Goal: Information Seeking & Learning: Learn about a topic

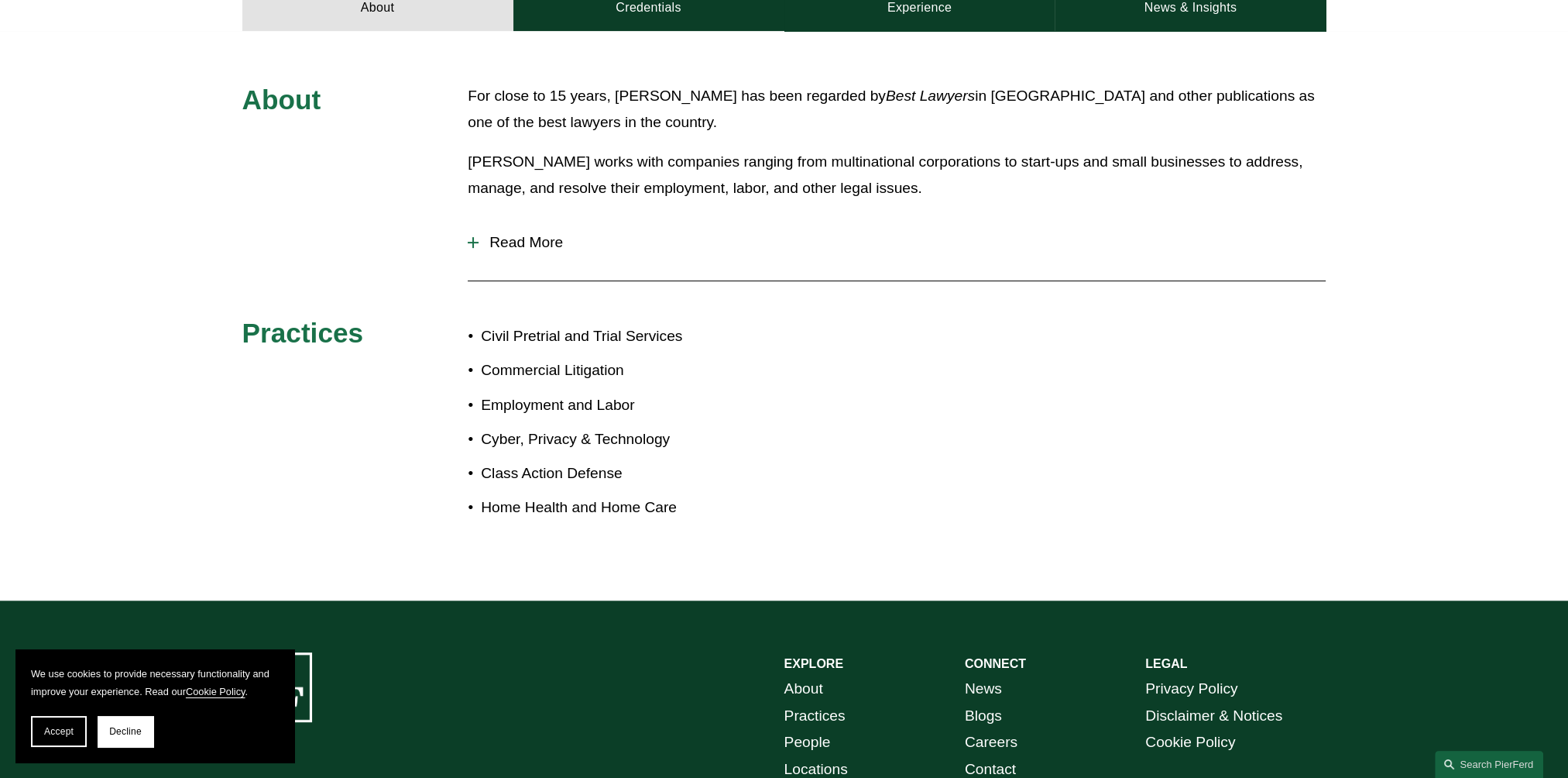
scroll to position [453, 0]
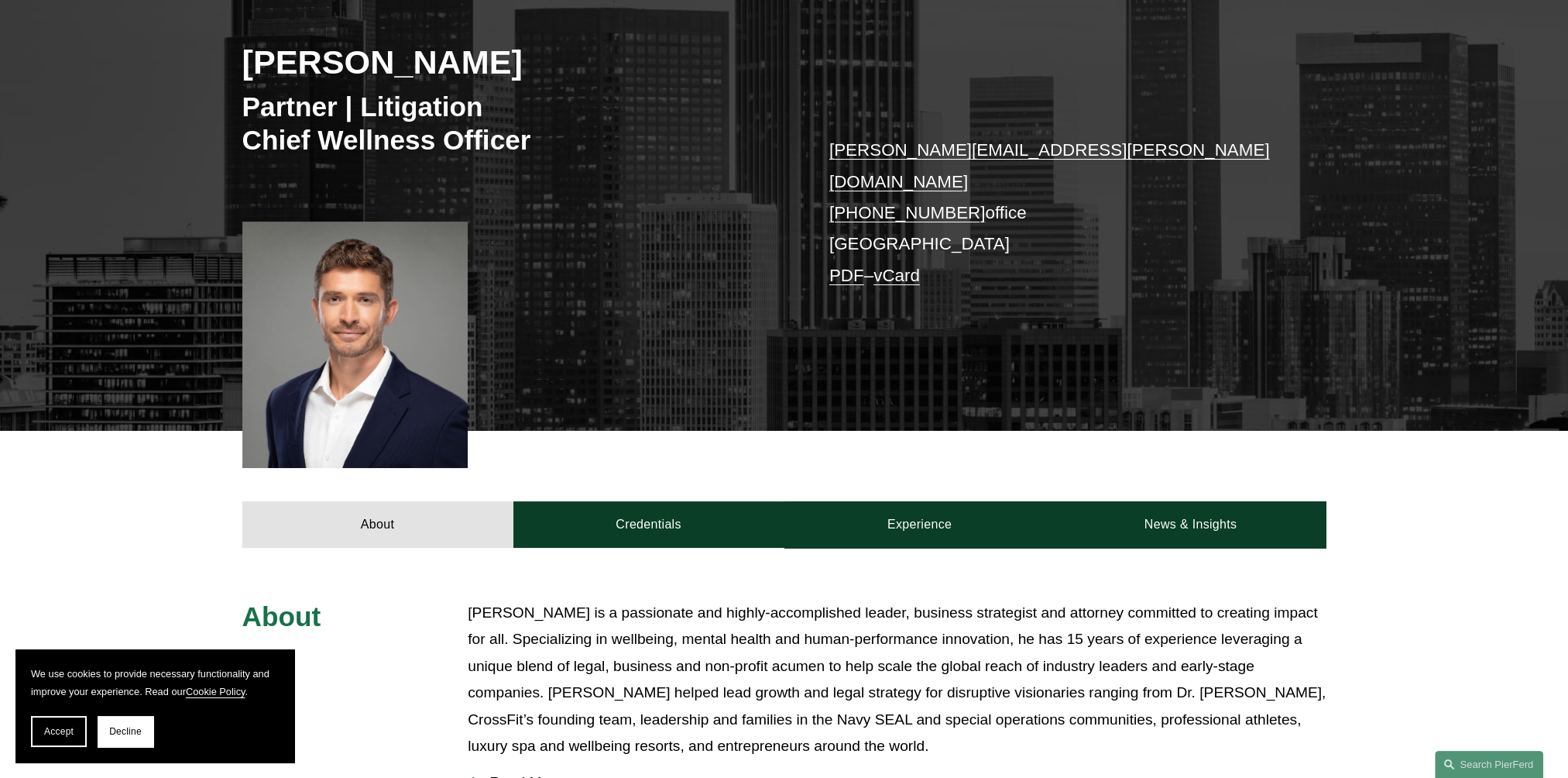
scroll to position [310, 0]
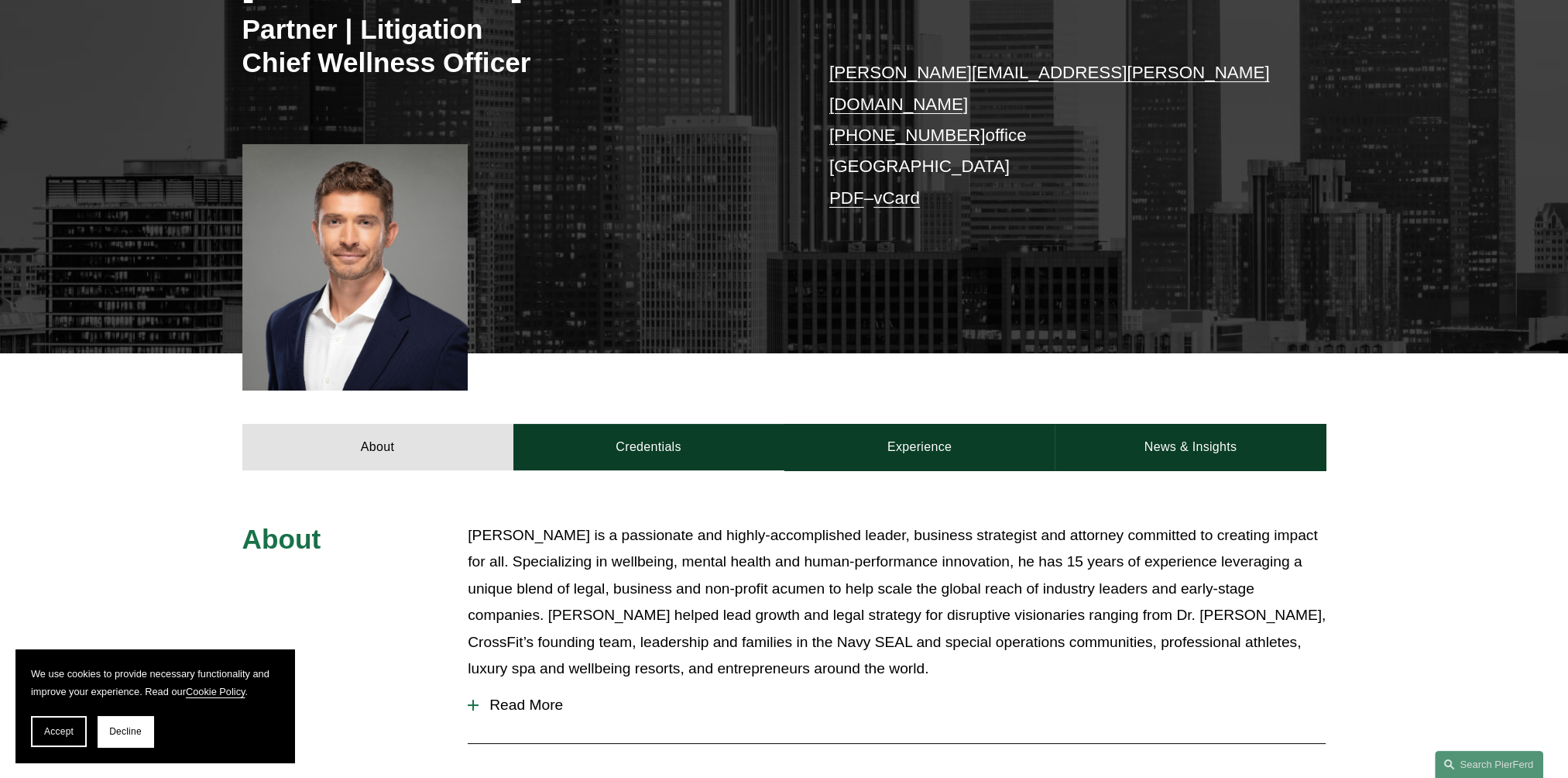
click at [529, 697] on span "Read More" at bounding box center [901, 705] width 847 height 17
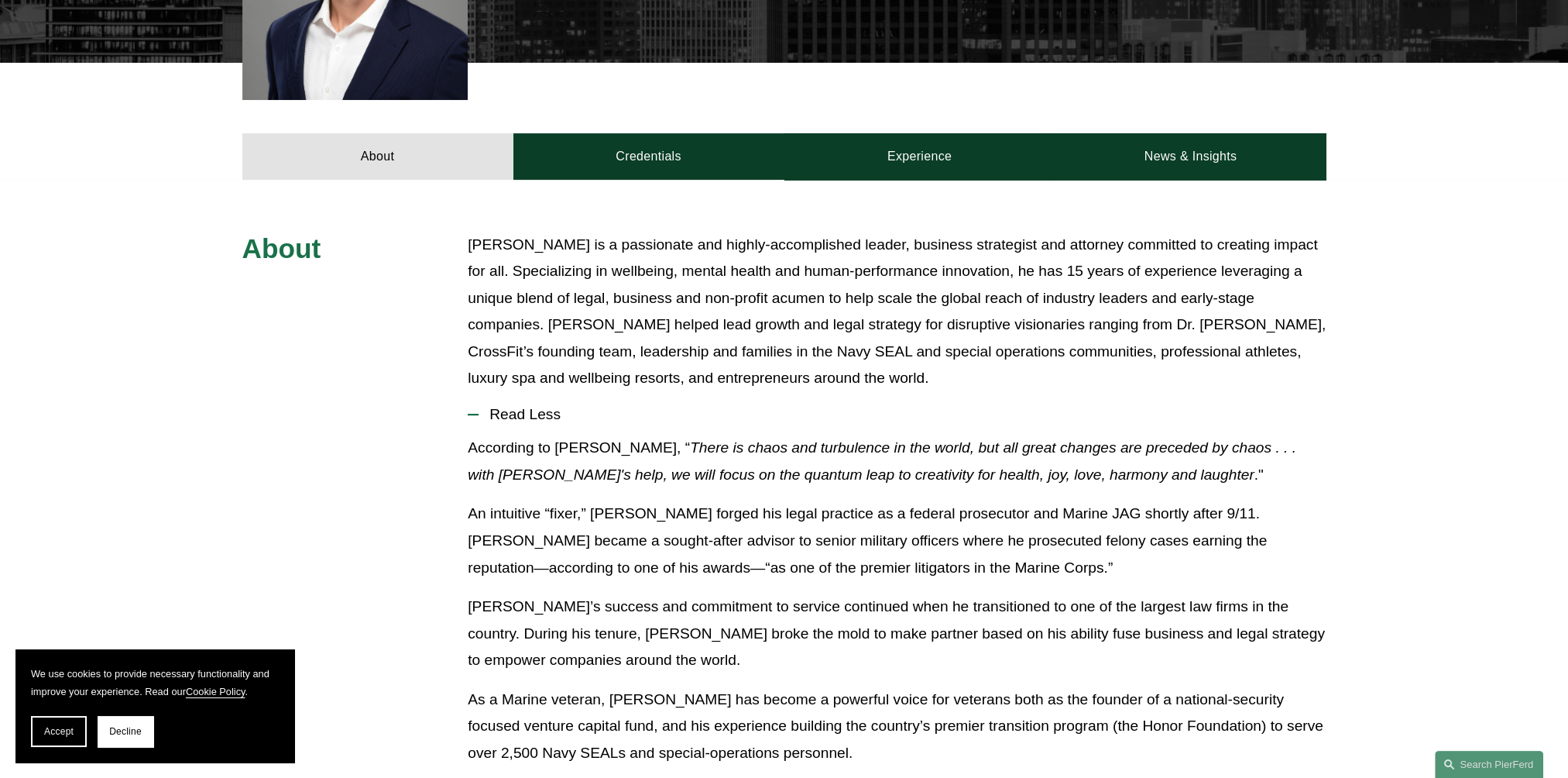
scroll to position [628, 0]
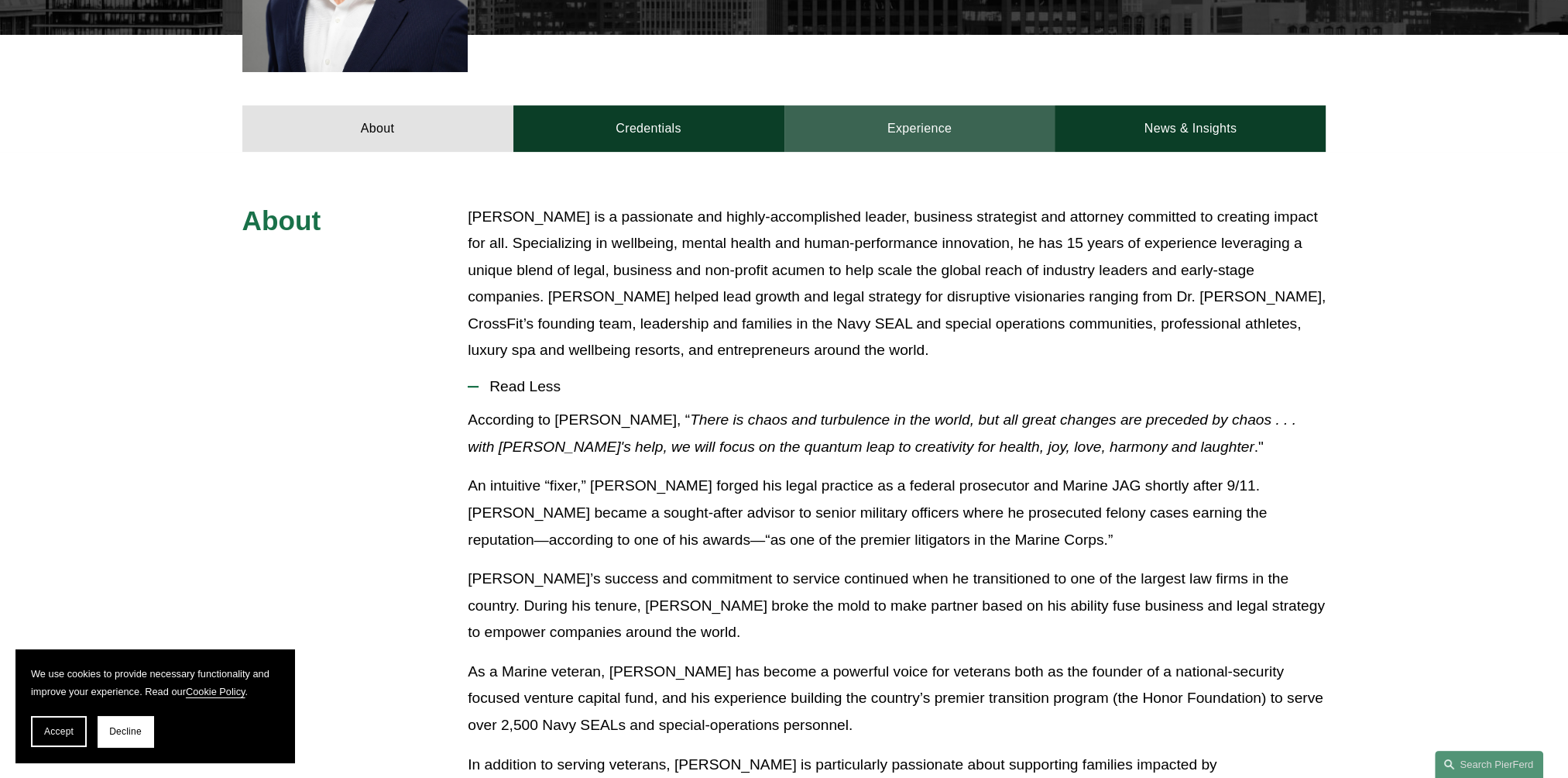
click at [984, 105] on link "Experience" at bounding box center [919, 128] width 271 height 46
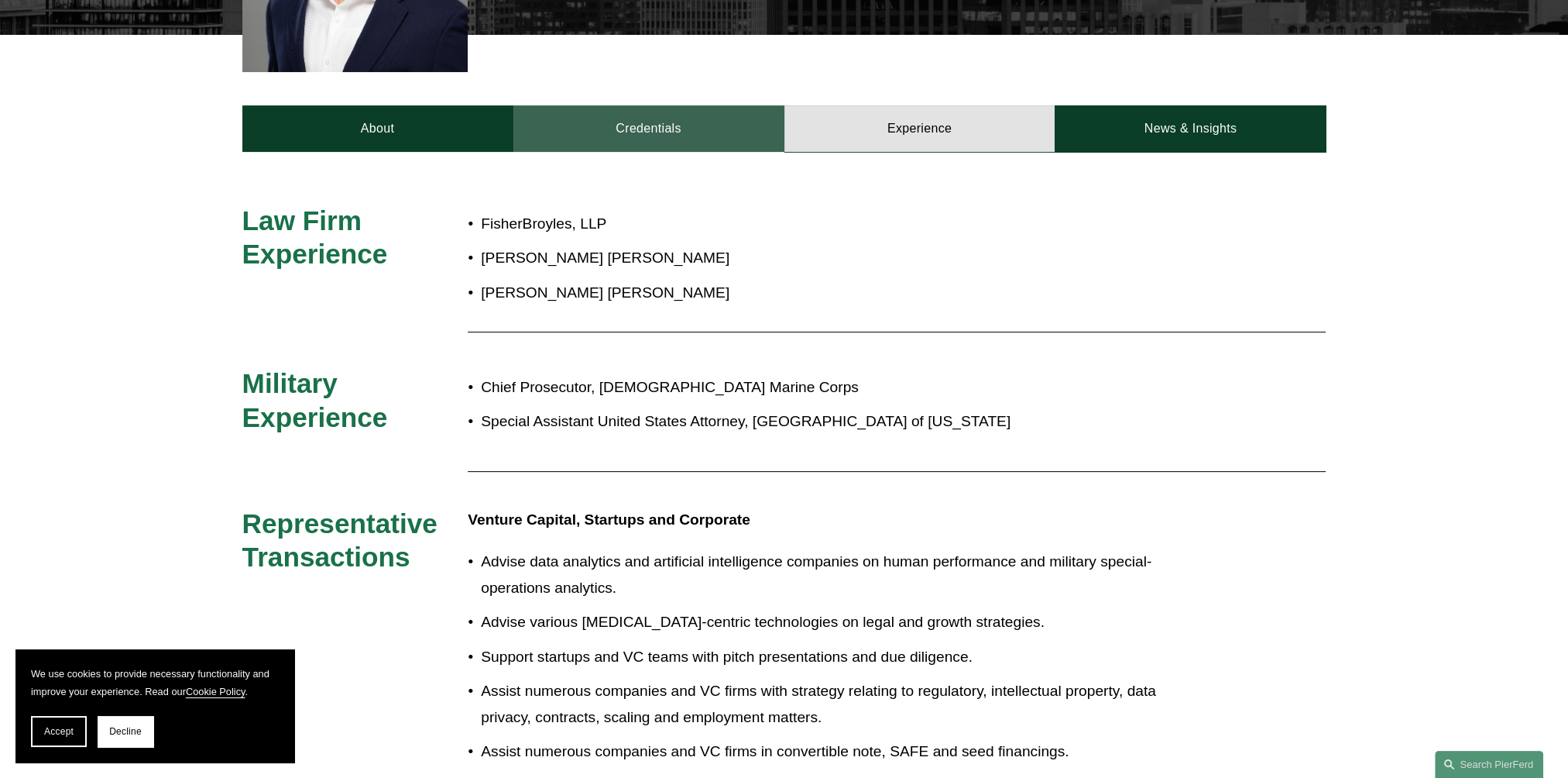
click at [709, 112] on link "Credentials" at bounding box center [648, 128] width 271 height 46
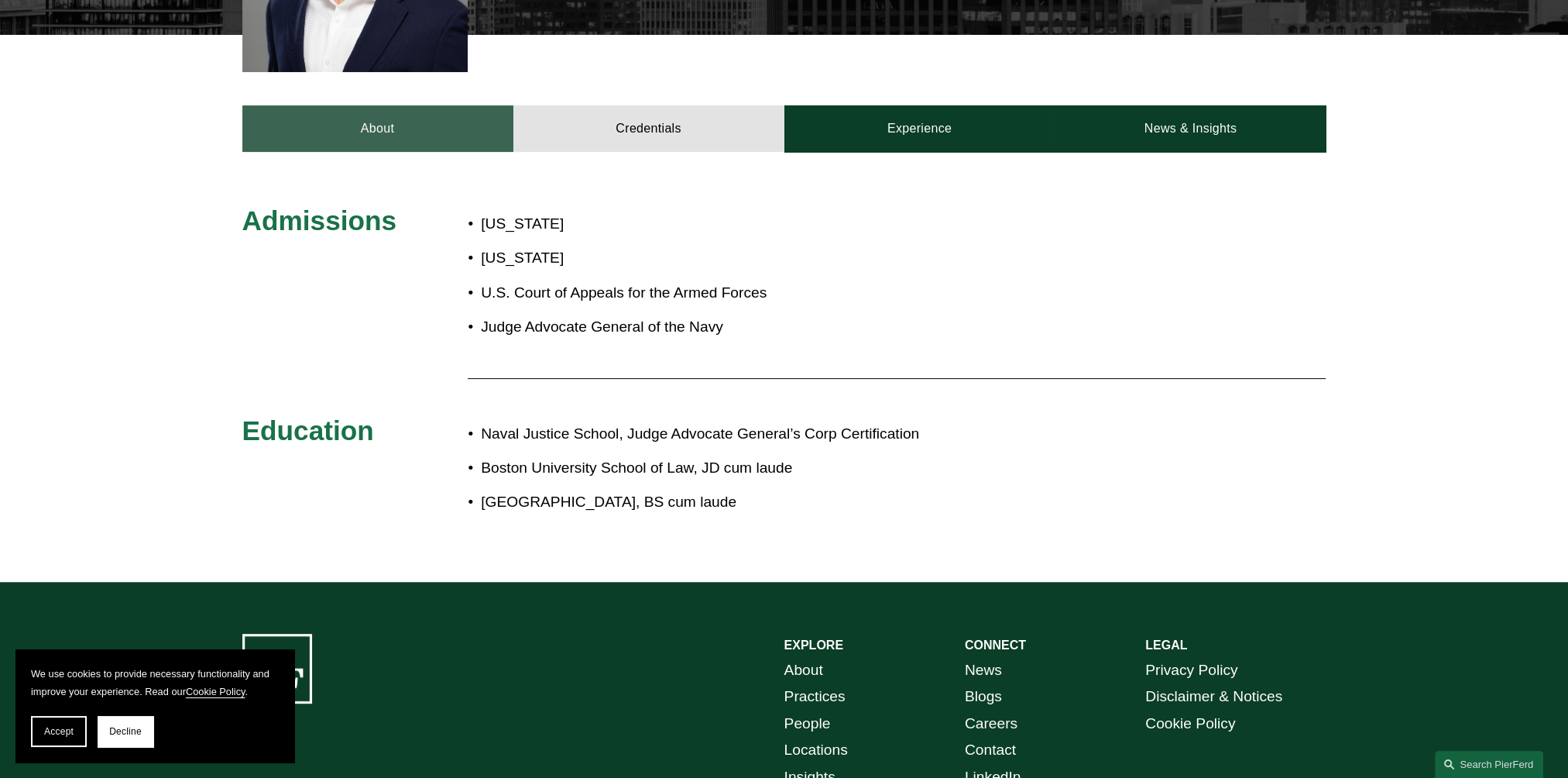
click at [464, 121] on link "About" at bounding box center [377, 128] width 271 height 46
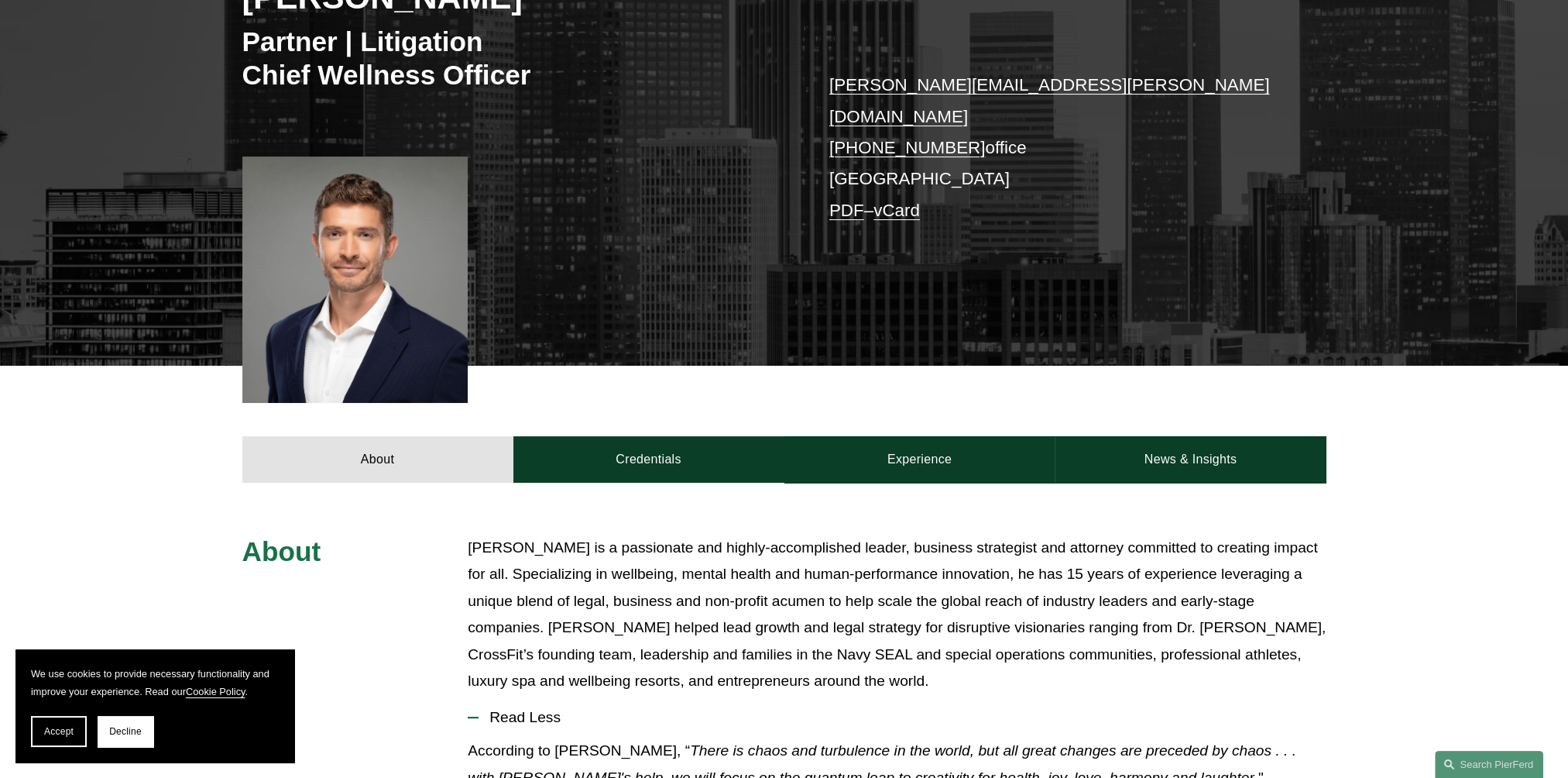
scroll to position [0, 0]
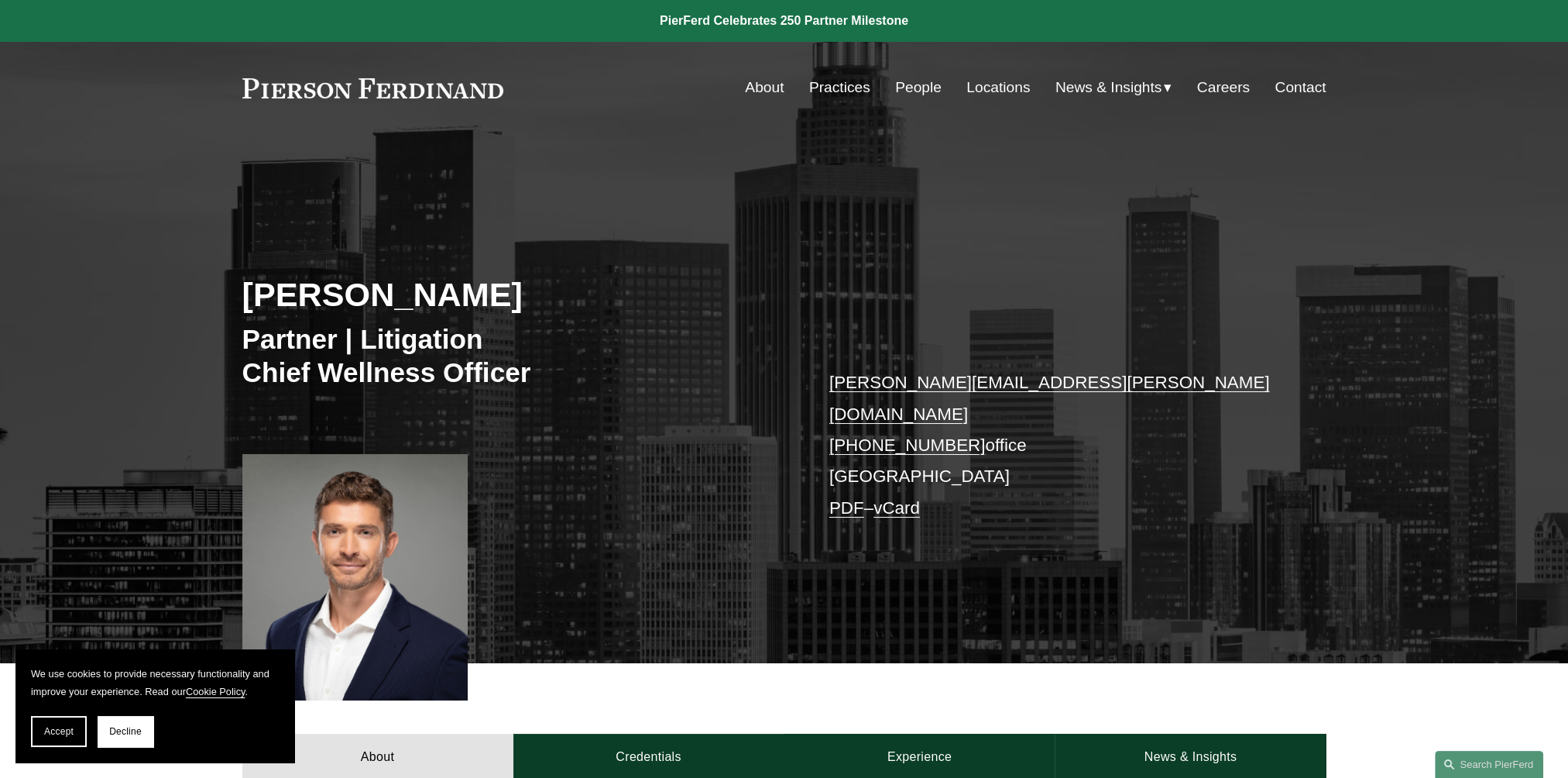
click at [744, 84] on link "About" at bounding box center [764, 88] width 39 height 30
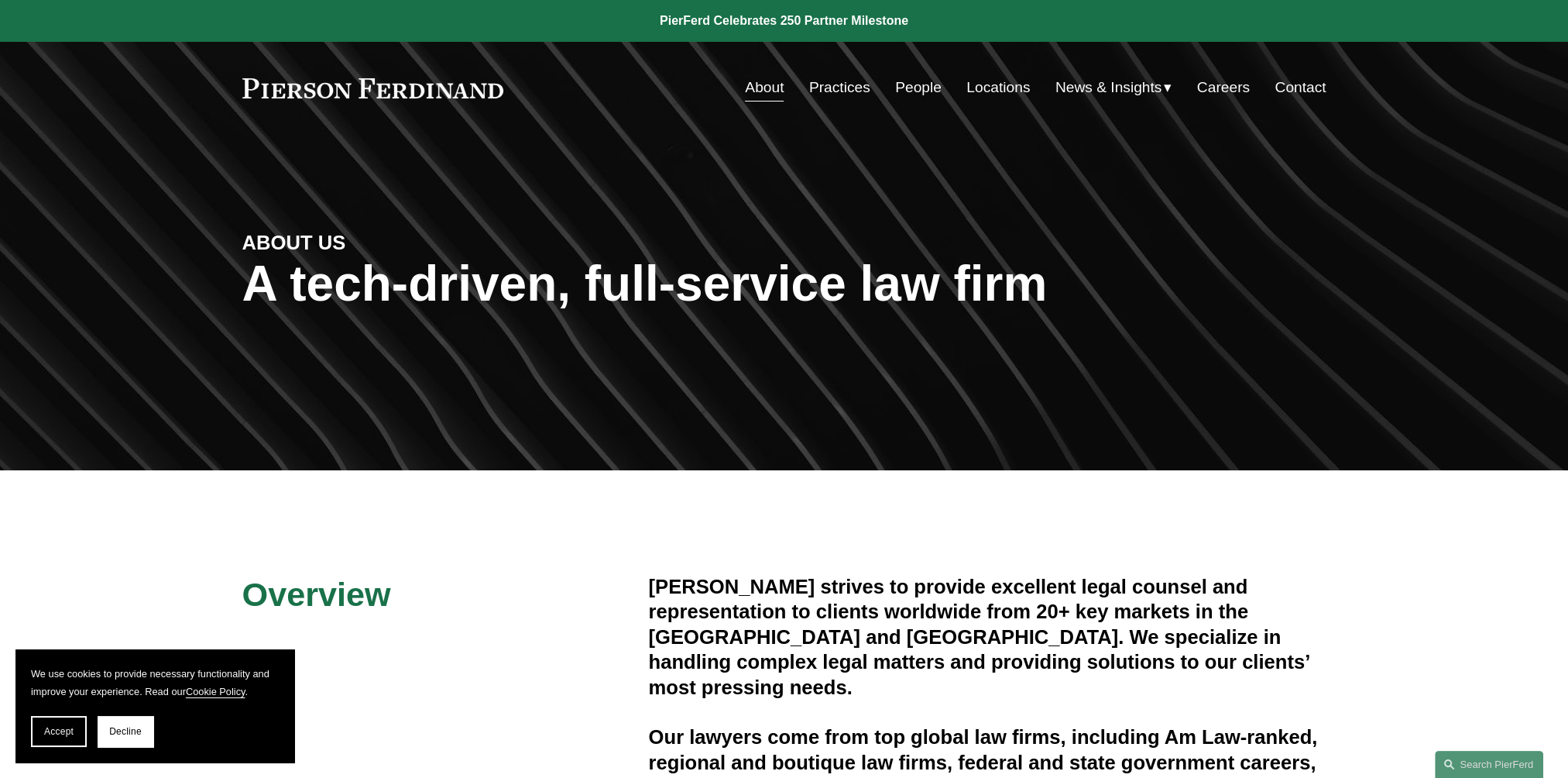
click at [911, 87] on link "People" at bounding box center [918, 88] width 46 height 30
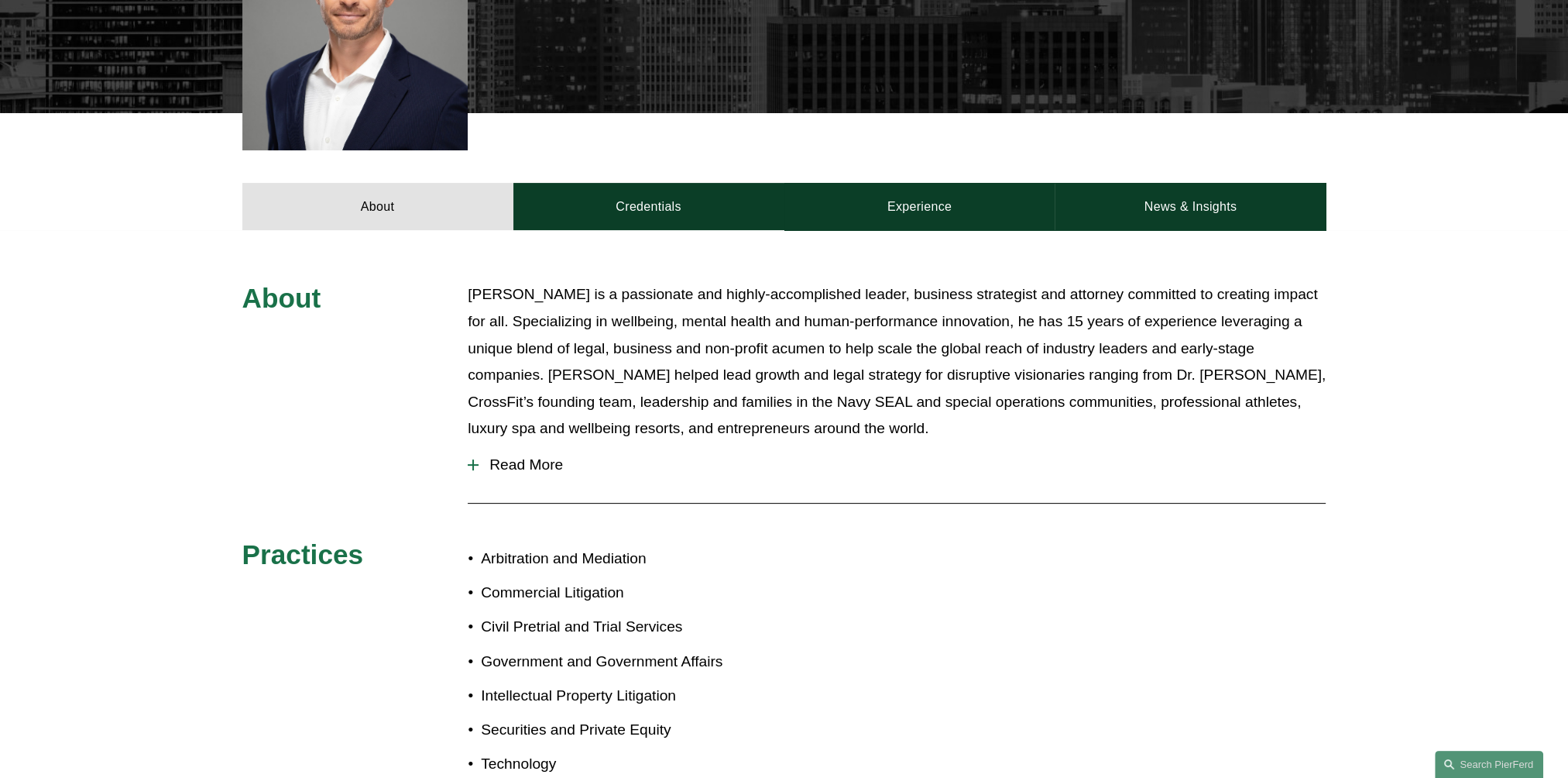
scroll to position [620, 0]
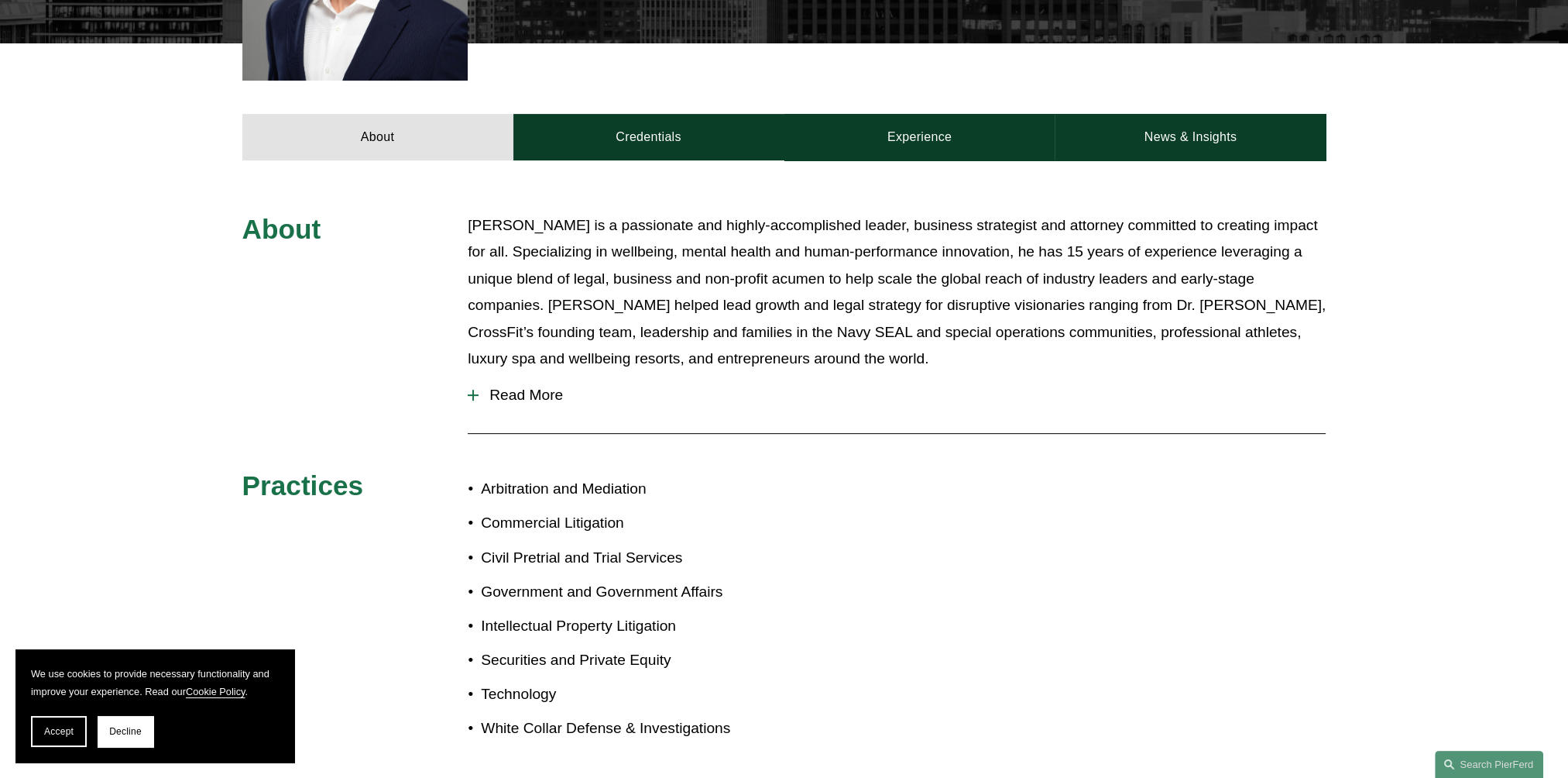
click at [553, 375] on button "Read More" at bounding box center [896, 395] width 858 height 41
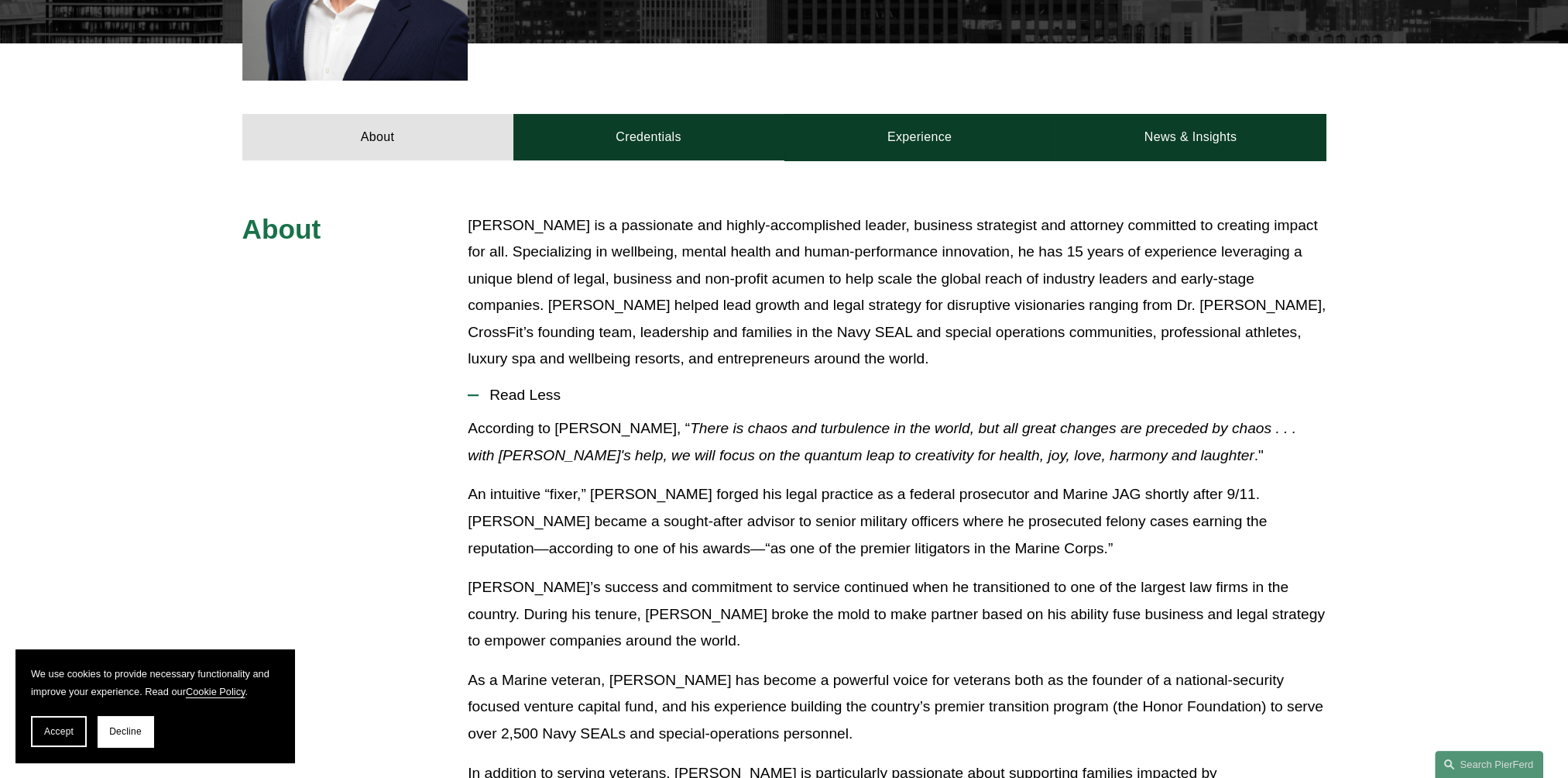
click at [60, 727] on span "Accept" at bounding box center [59, 731] width 30 height 11
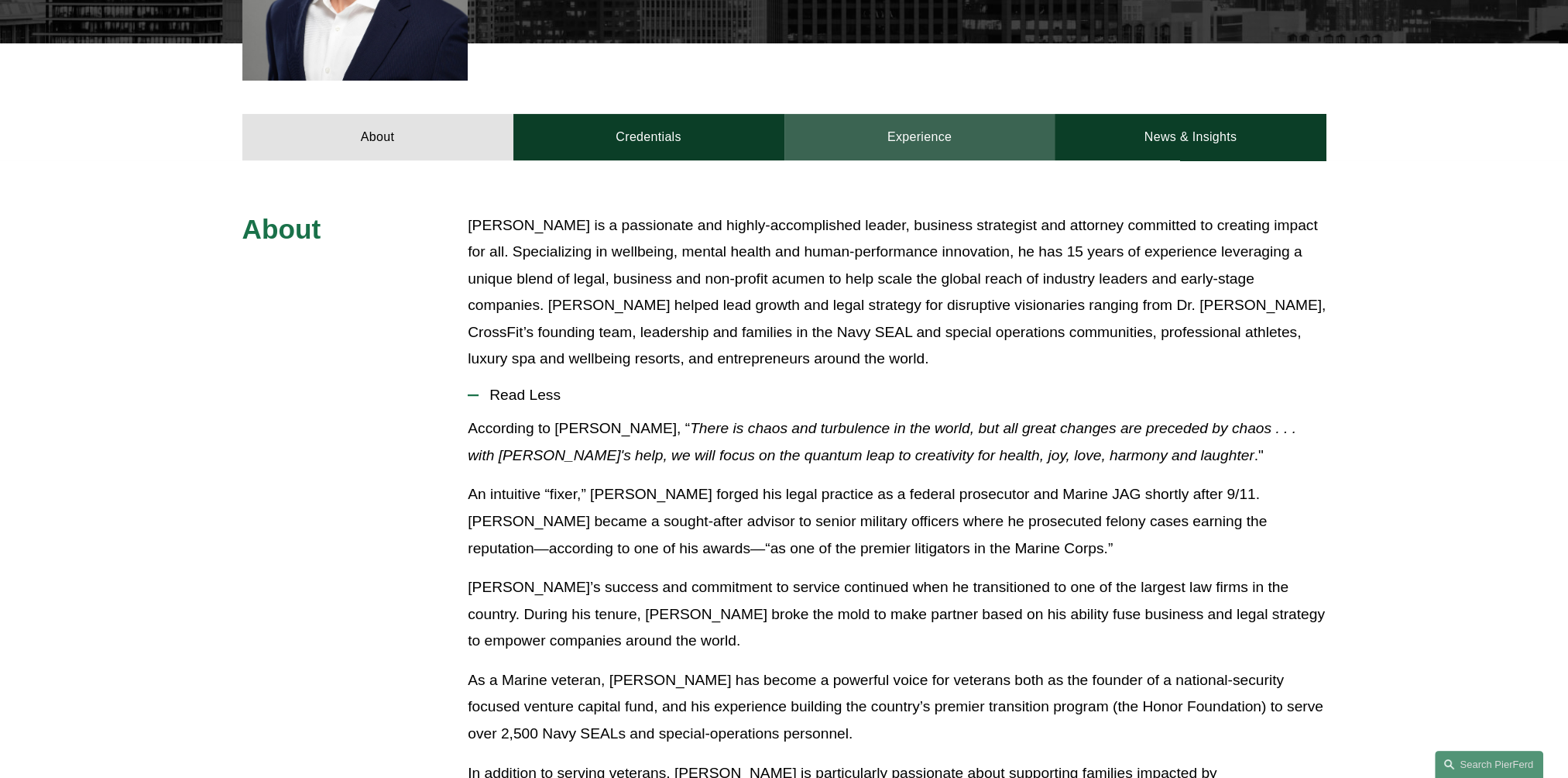
click at [869, 114] on link "Experience" at bounding box center [919, 137] width 271 height 46
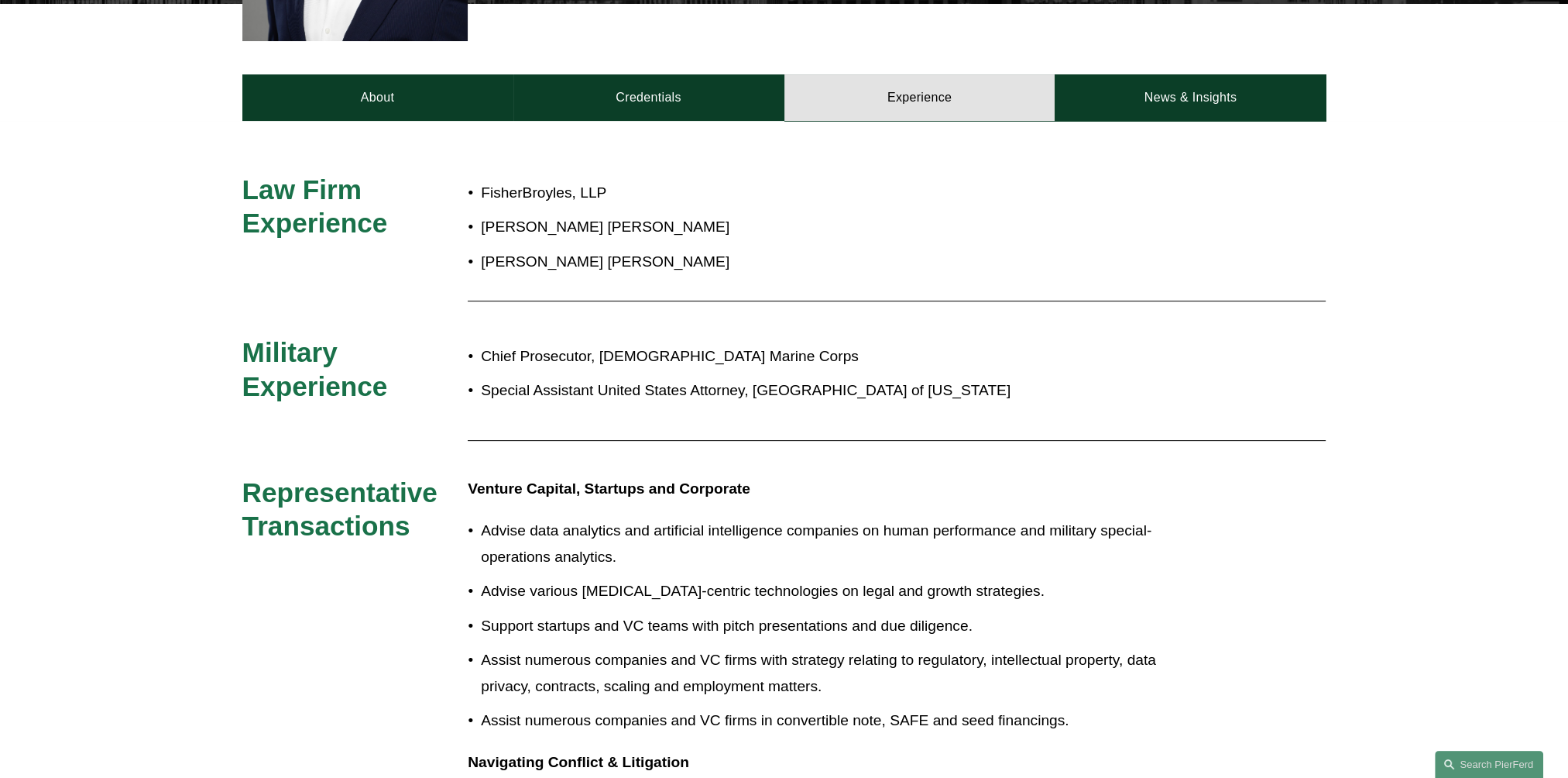
scroll to position [604, 0]
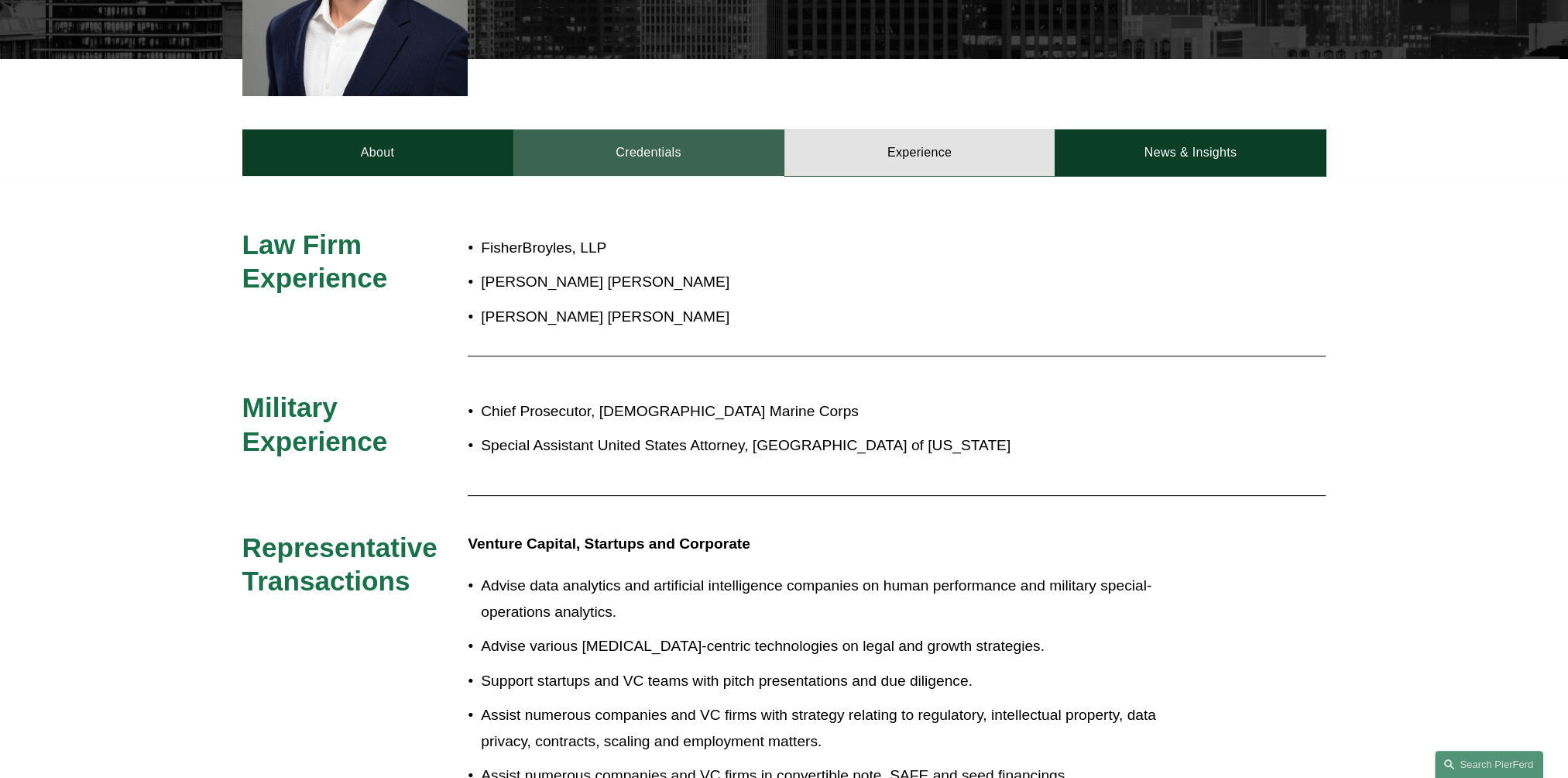
click at [753, 135] on link "Credentials" at bounding box center [648, 152] width 271 height 46
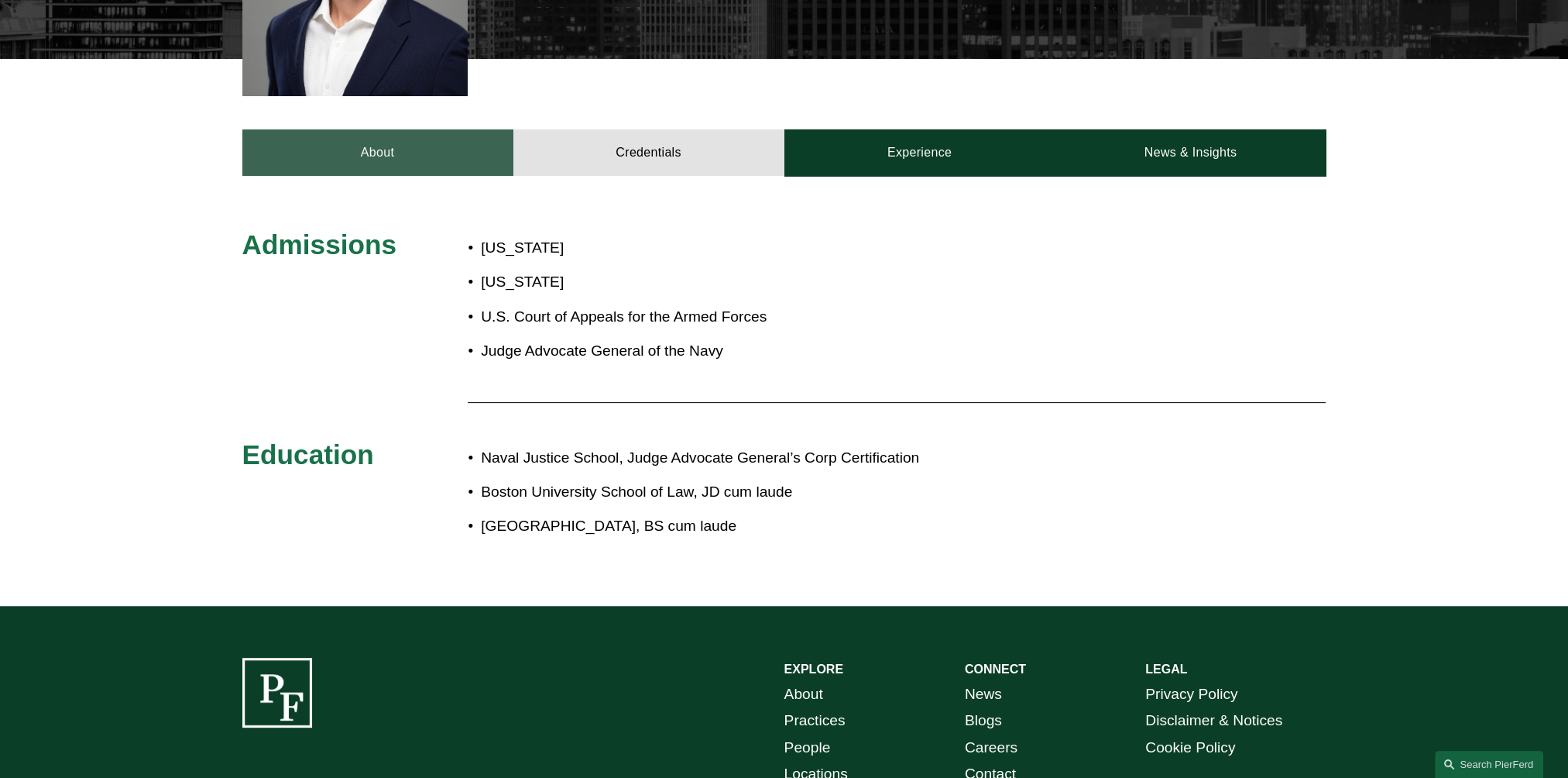
click at [464, 134] on link "About" at bounding box center [377, 152] width 271 height 46
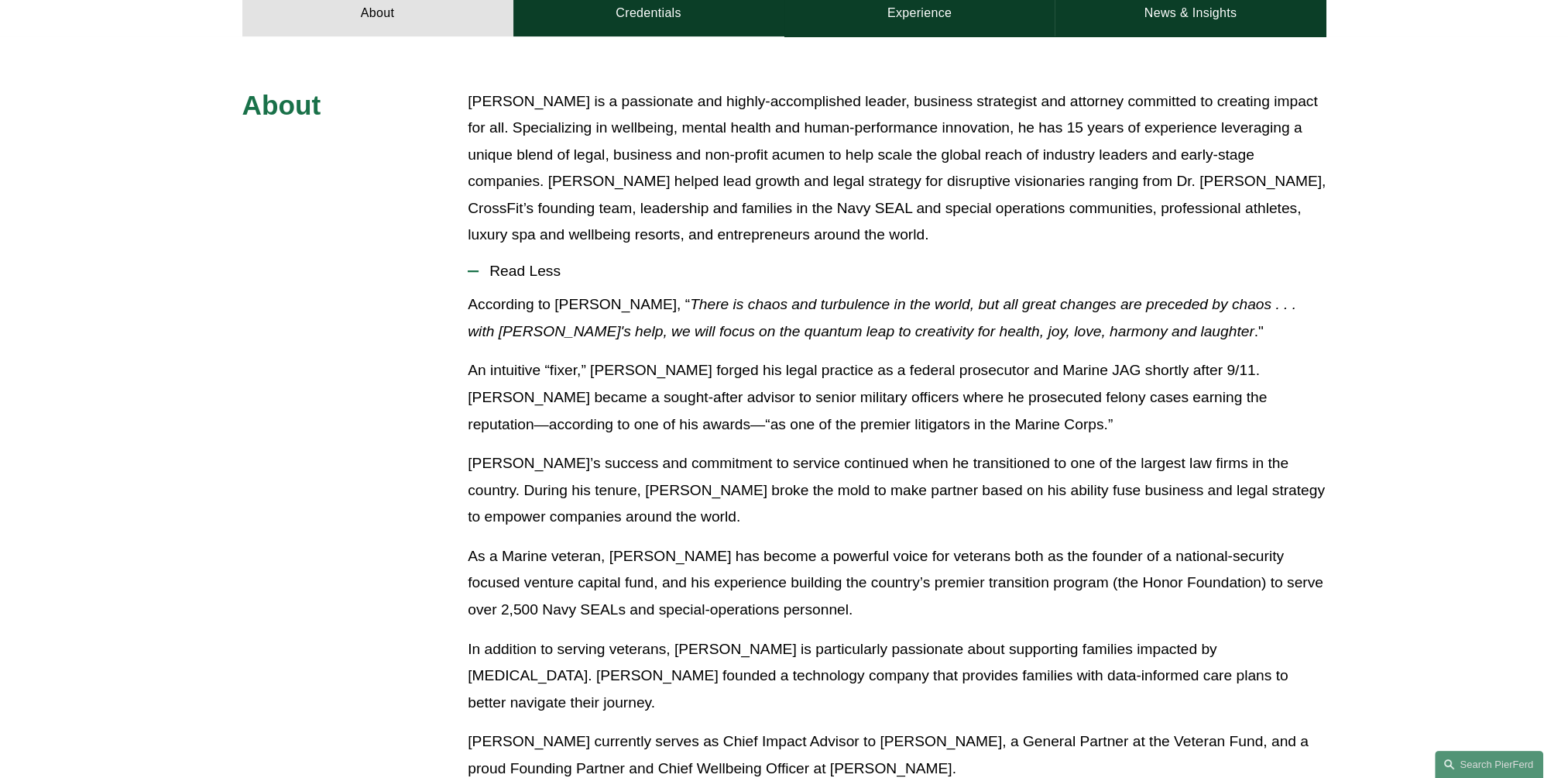
scroll to position [473, 0]
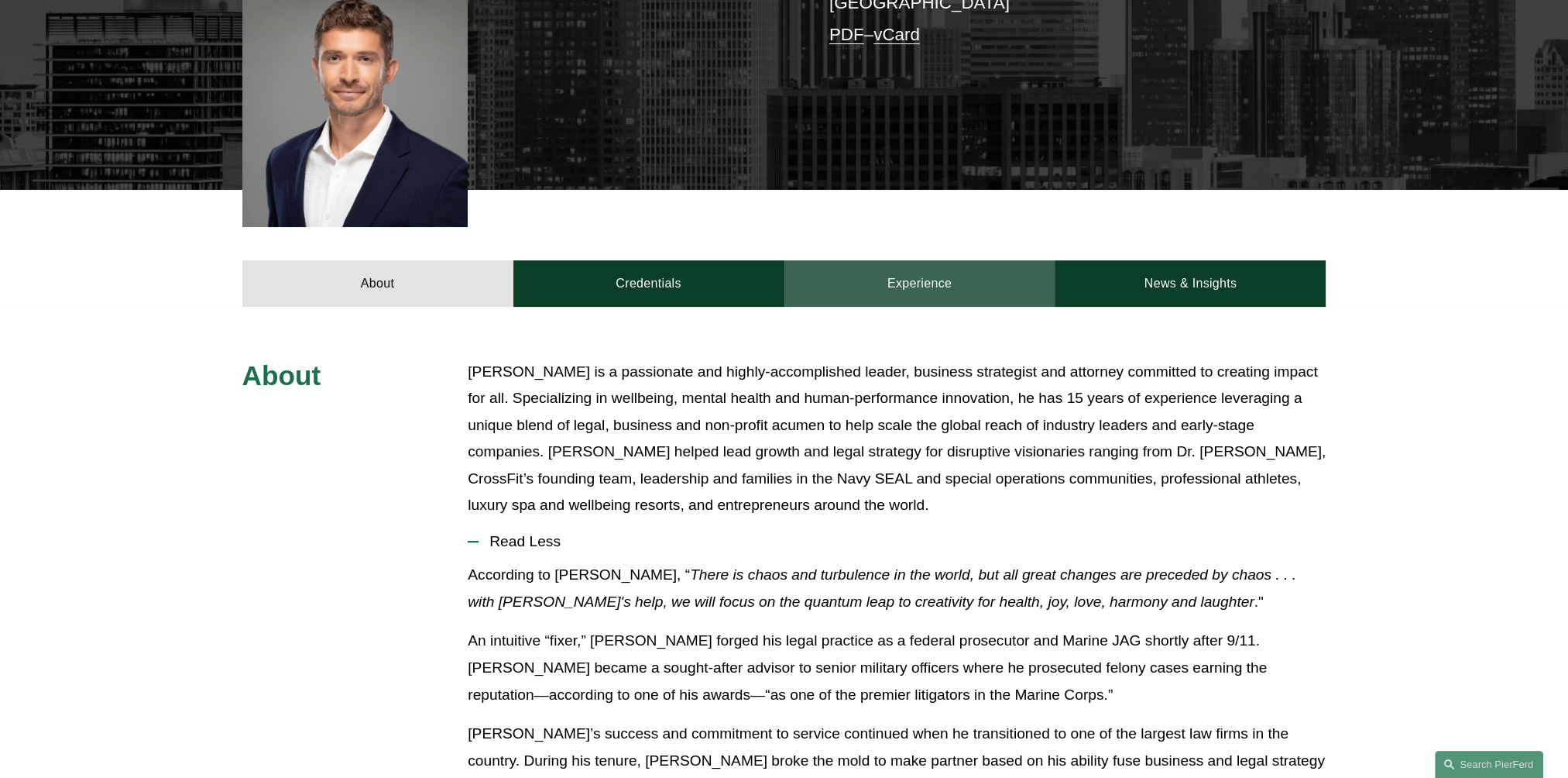
click at [921, 261] on link "Experience" at bounding box center [919, 284] width 271 height 46
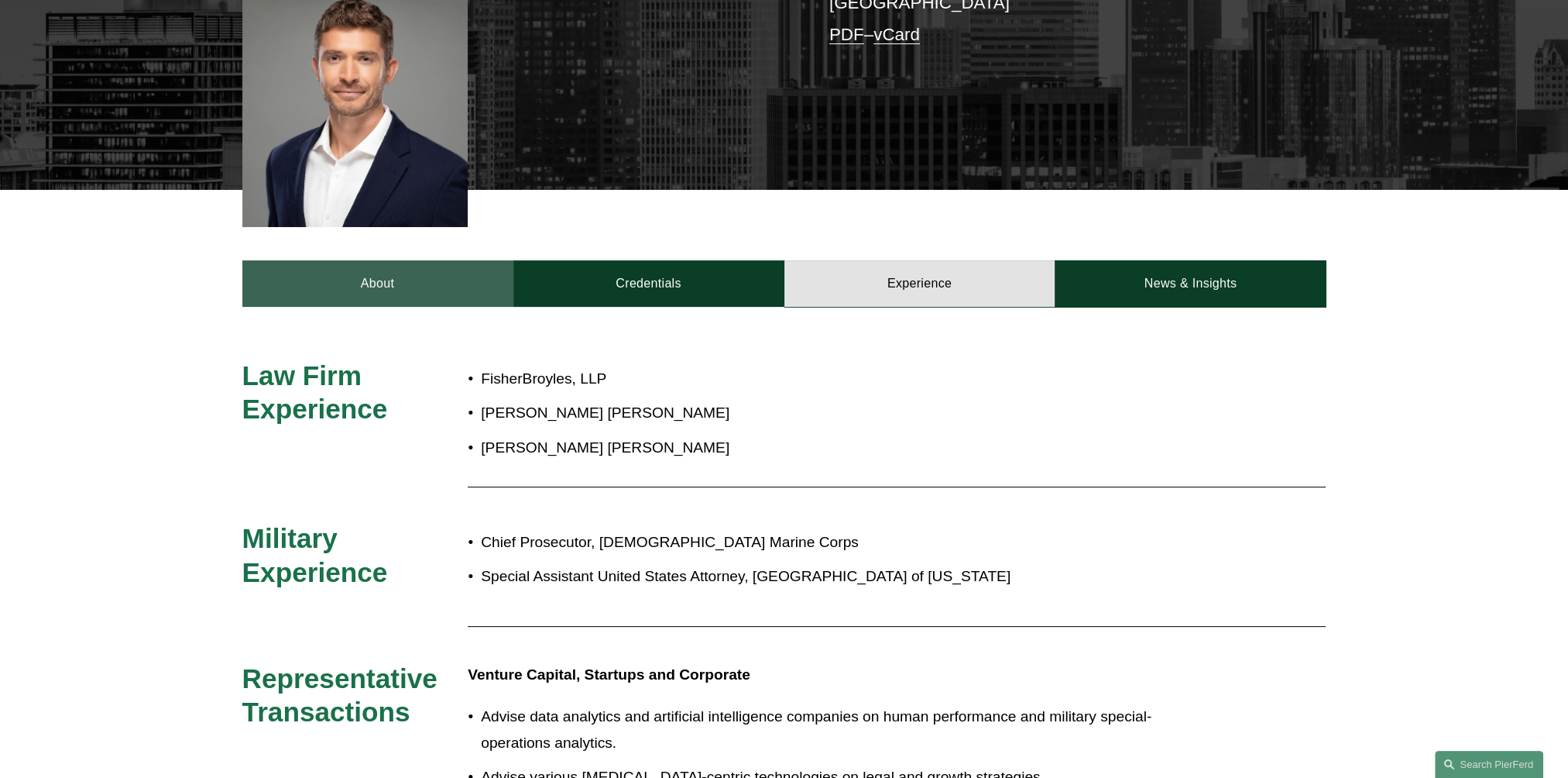
click at [438, 261] on link "About" at bounding box center [377, 284] width 271 height 46
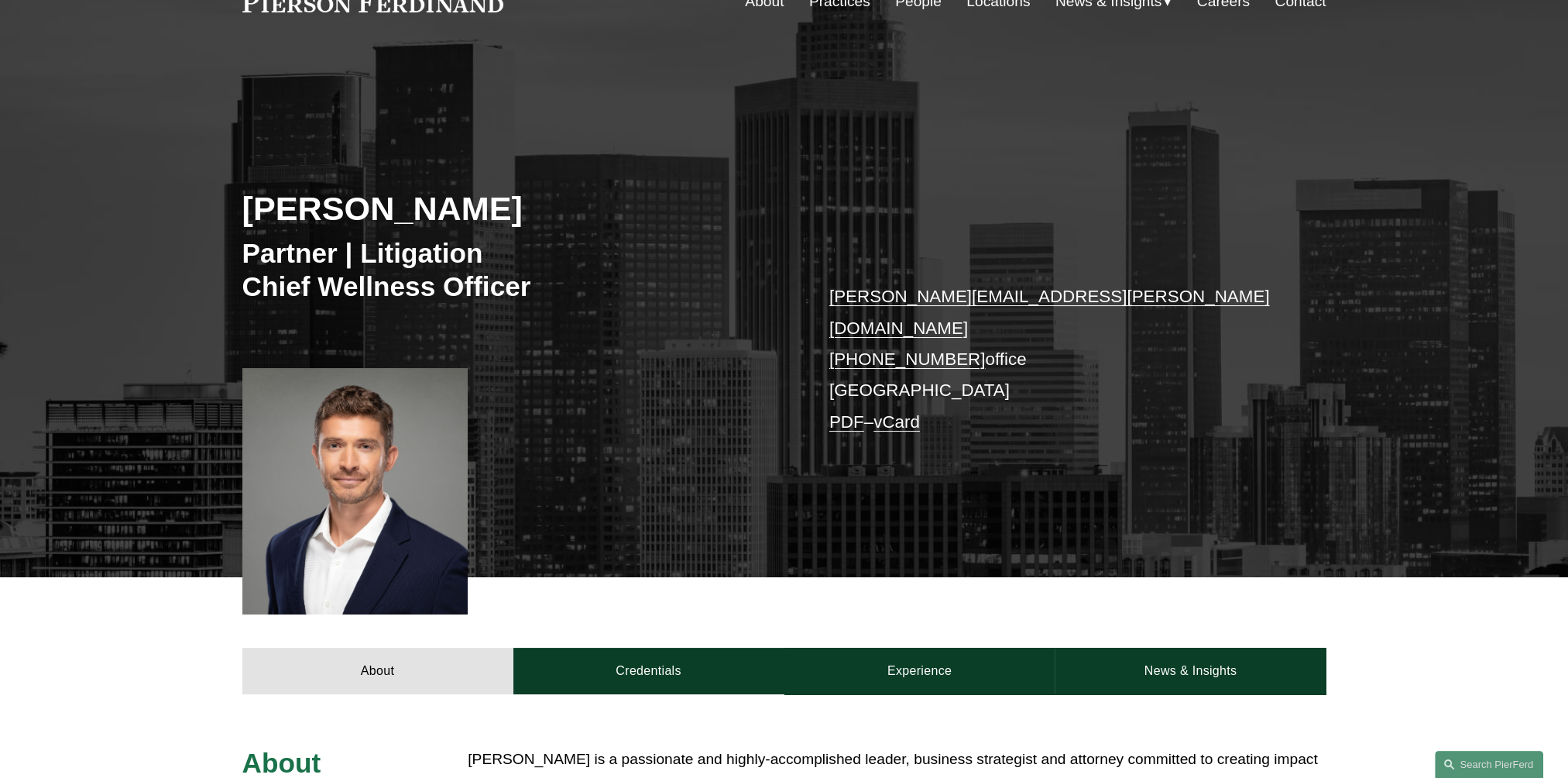
scroll to position [0, 0]
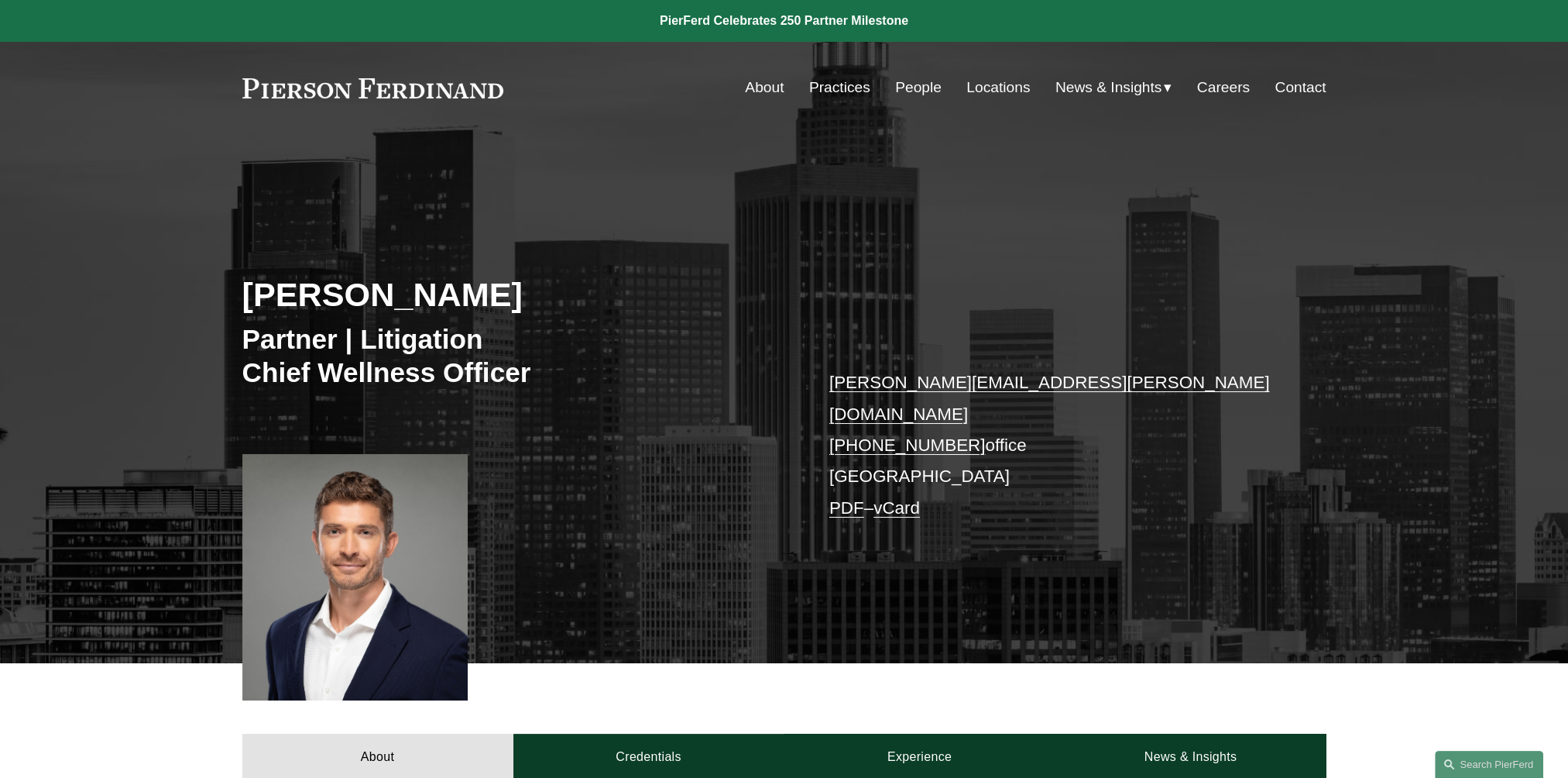
click at [927, 89] on link "People" at bounding box center [918, 88] width 46 height 30
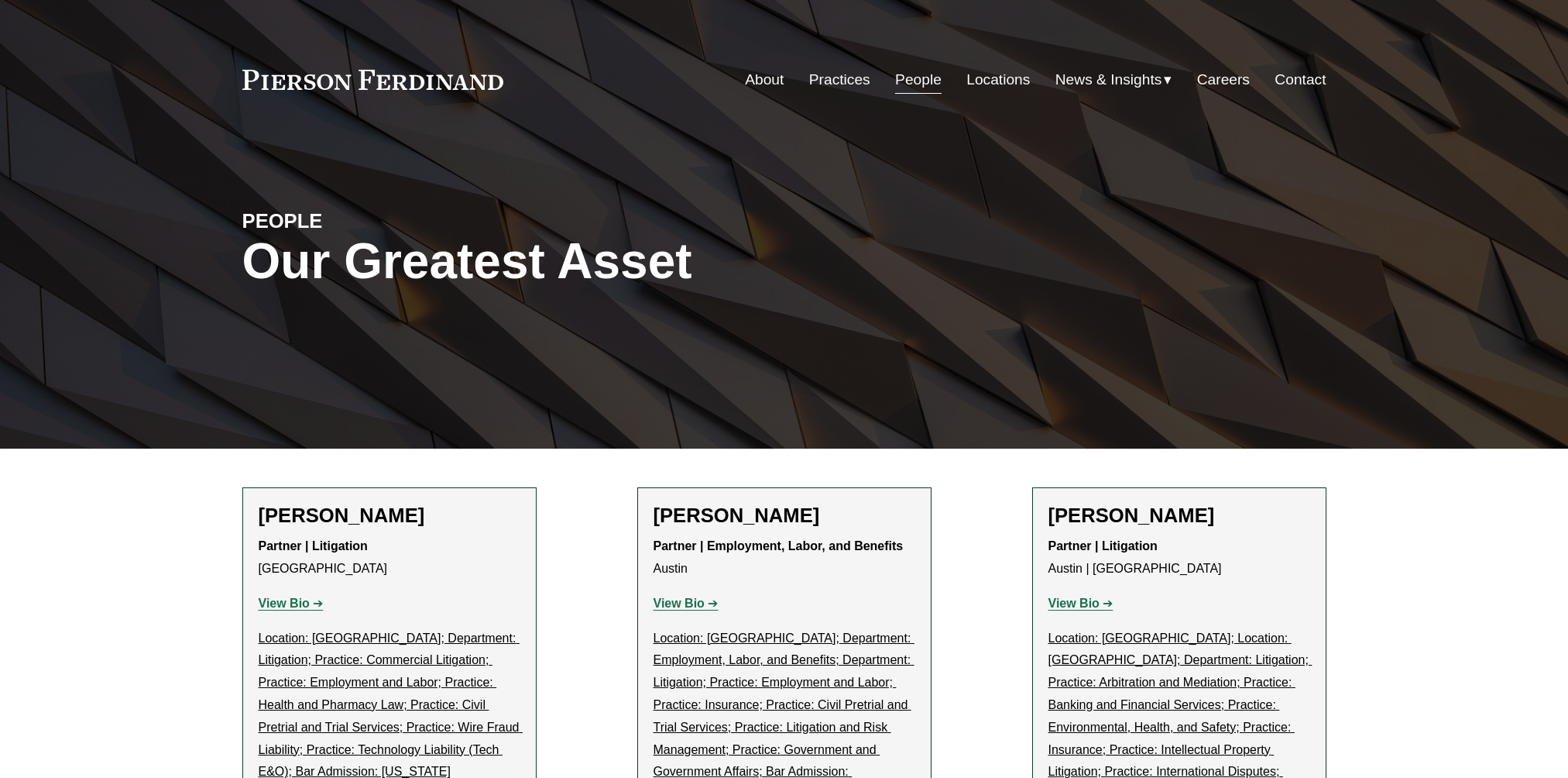
click at [986, 78] on link "Locations" at bounding box center [997, 79] width 64 height 30
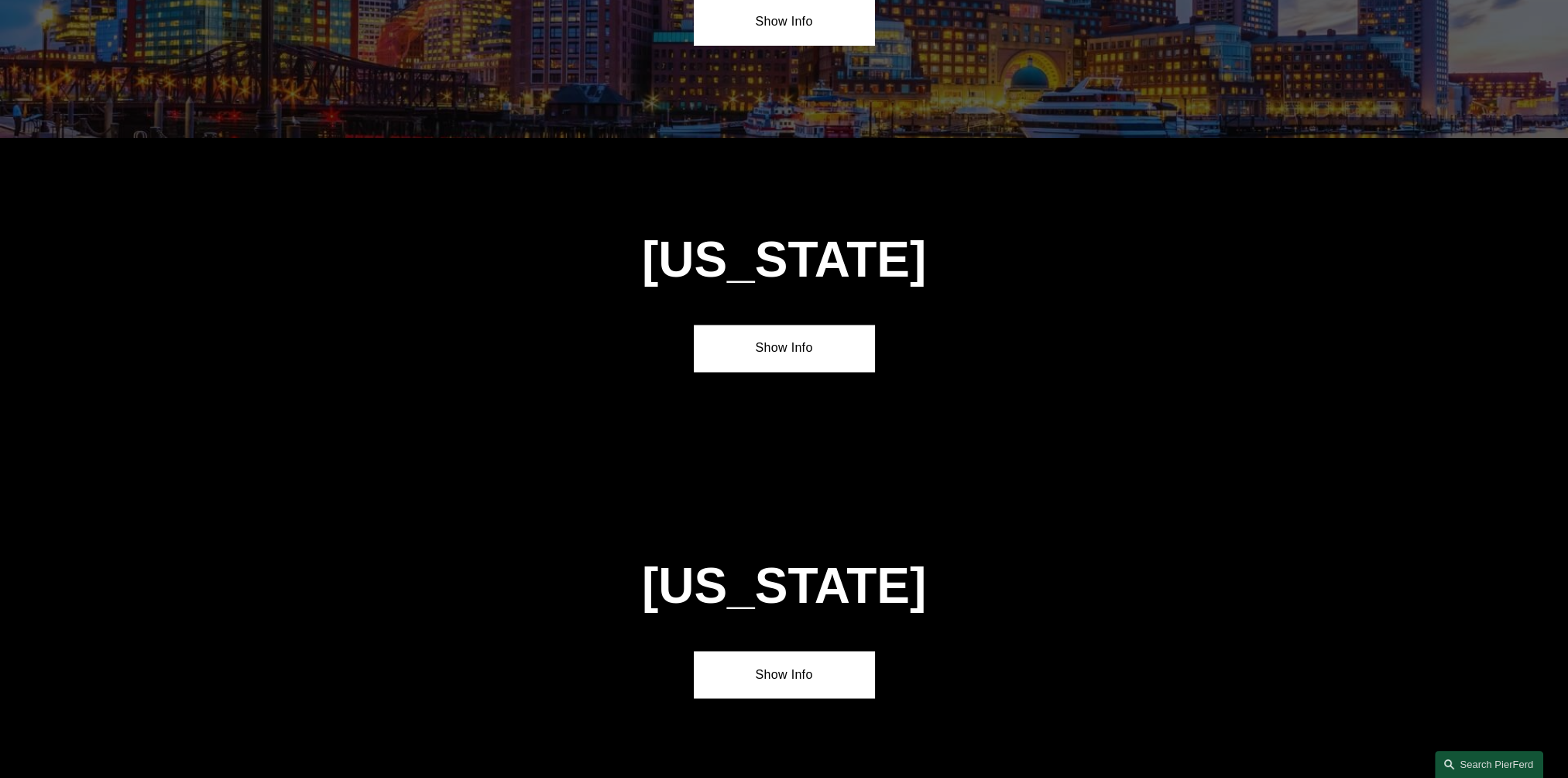
scroll to position [3253, 0]
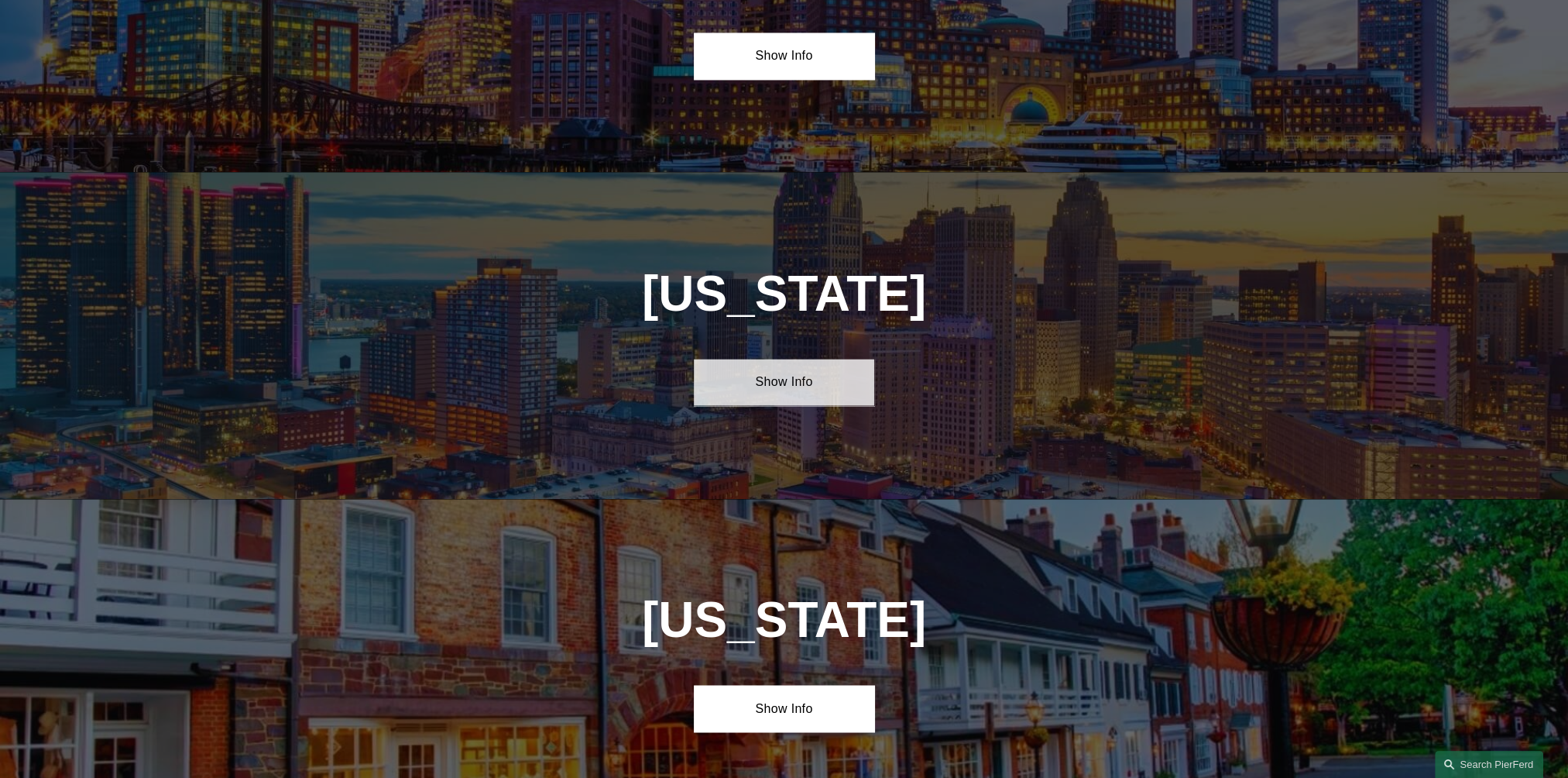
click at [868, 359] on link "Show Info" at bounding box center [783, 382] width 180 height 46
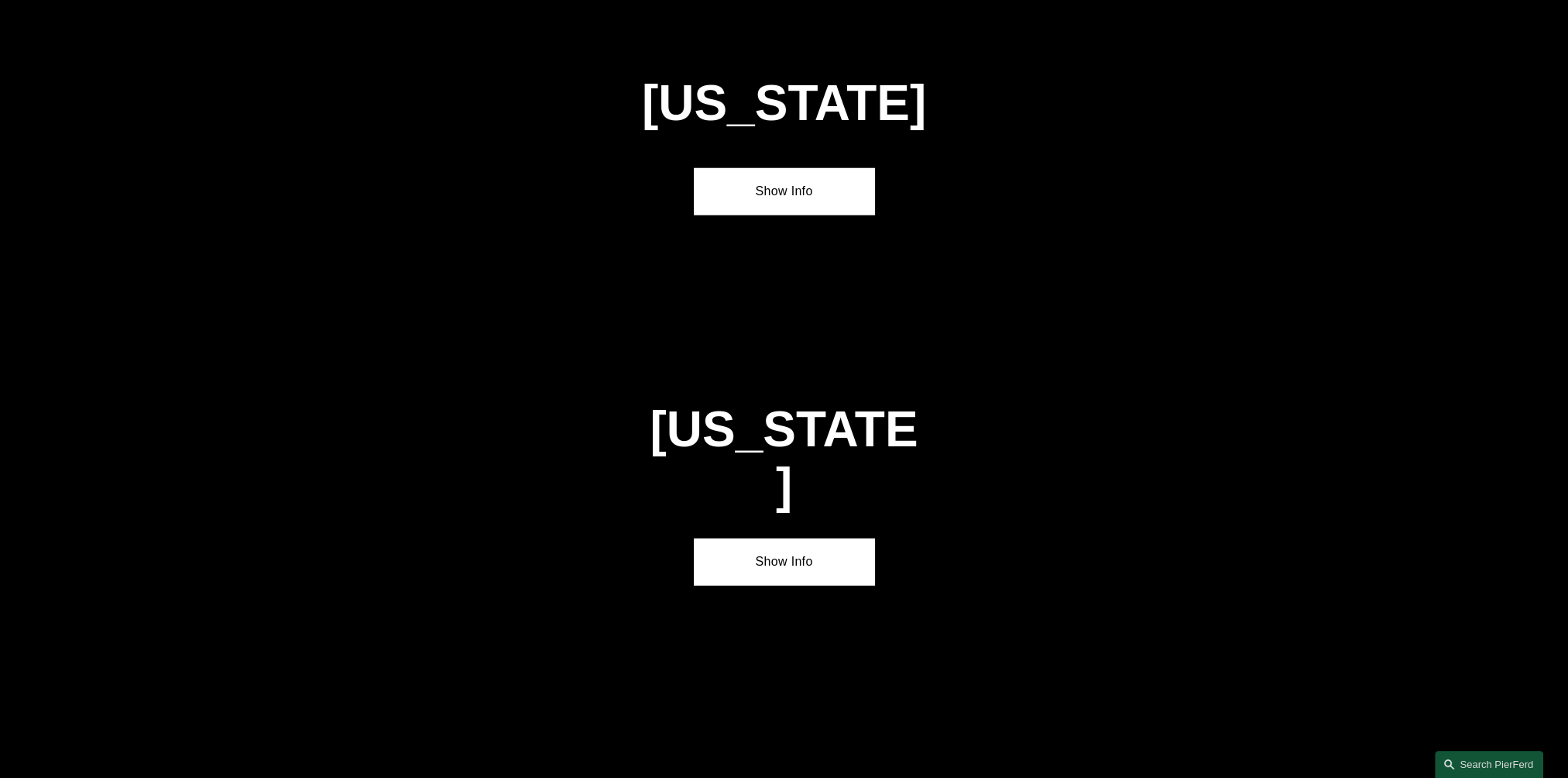
scroll to position [5665, 0]
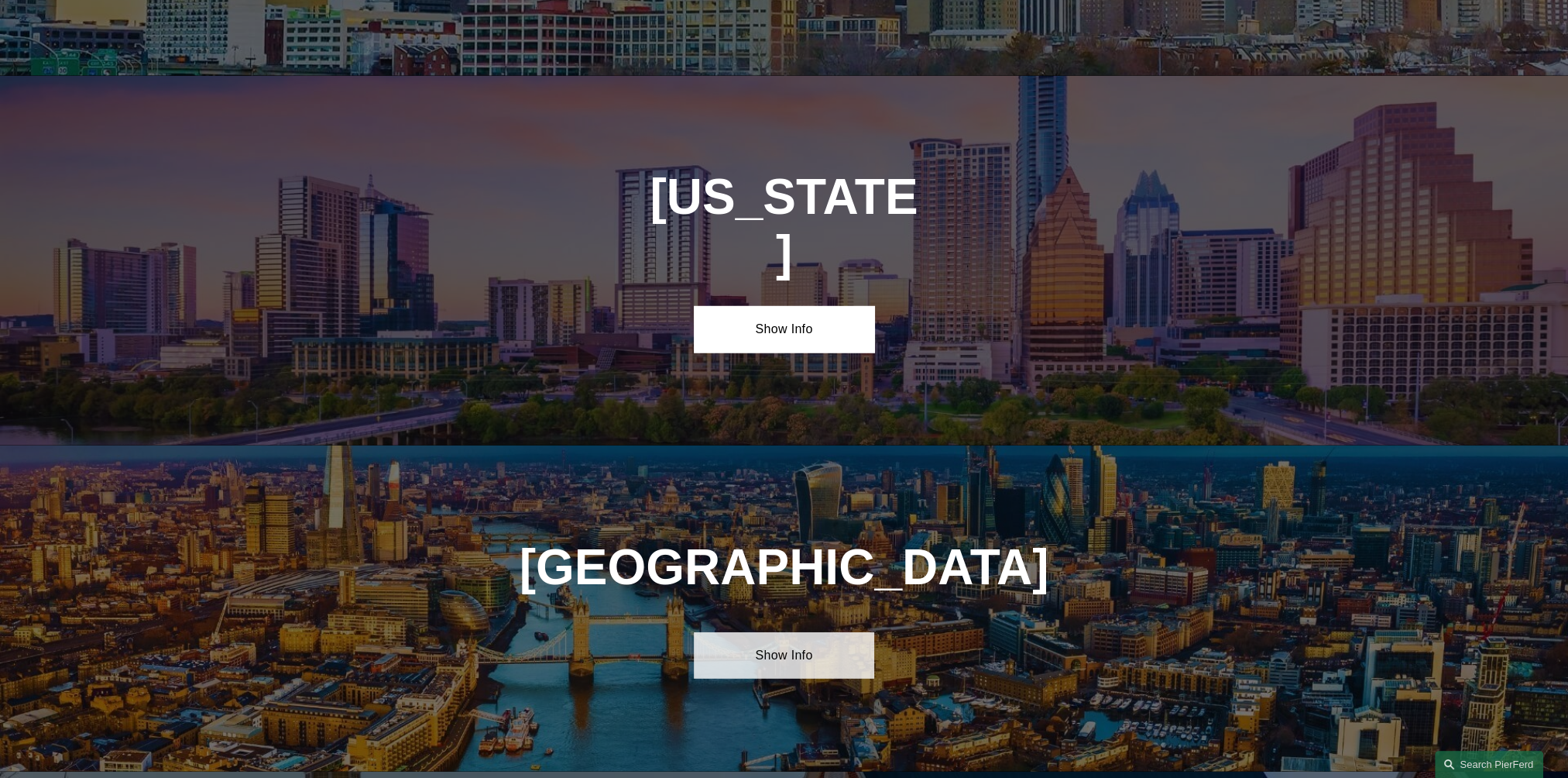
click at [829, 632] on link "Show Info" at bounding box center [783, 655] width 180 height 46
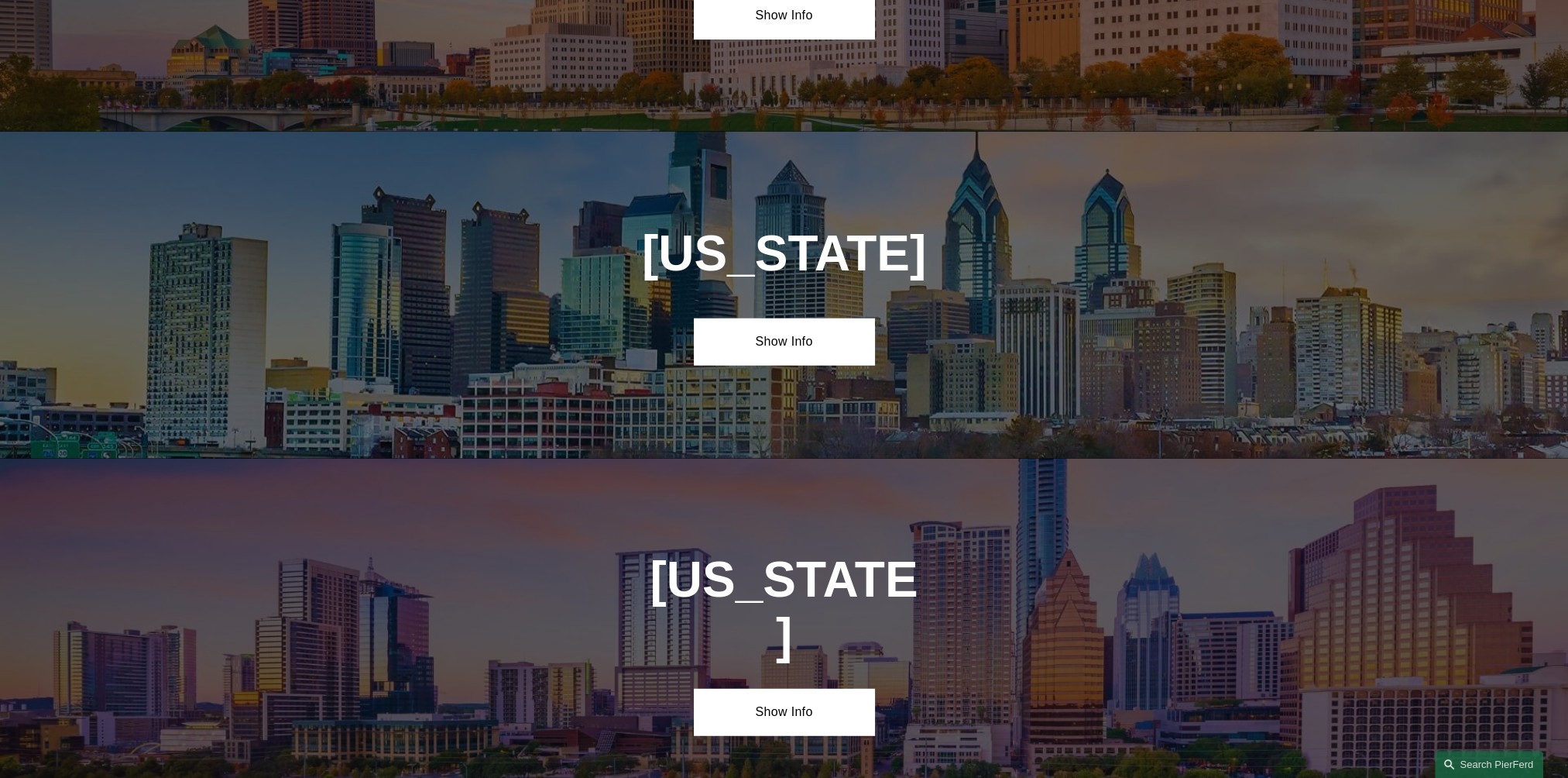
scroll to position [5277, 0]
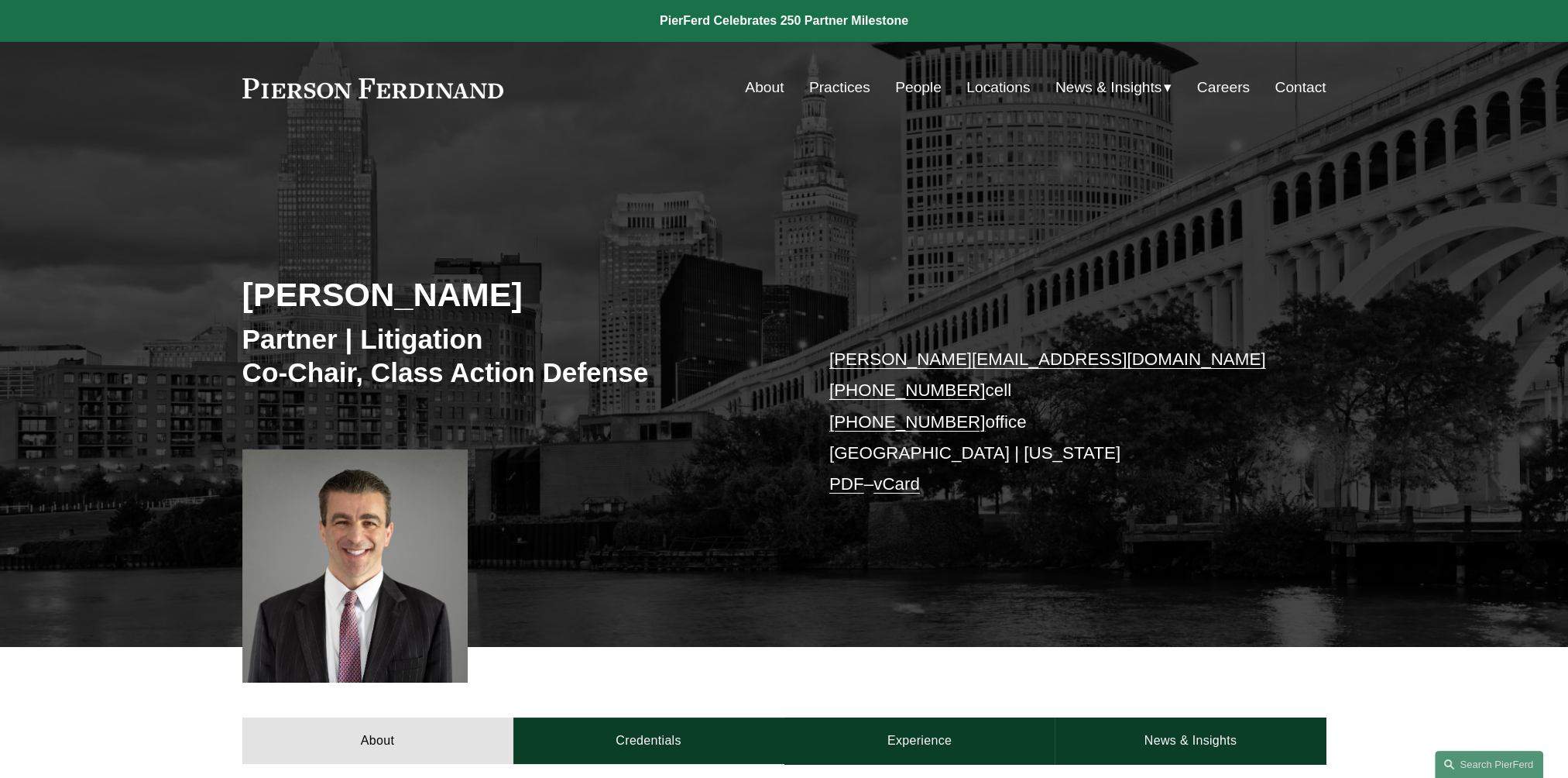
click at [1142, 564] on div "[PERSON_NAME] Partner | Litigation Co-Chair, Class Action Defense [PERSON_NAME]…" at bounding box center [784, 414] width 1568 height 467
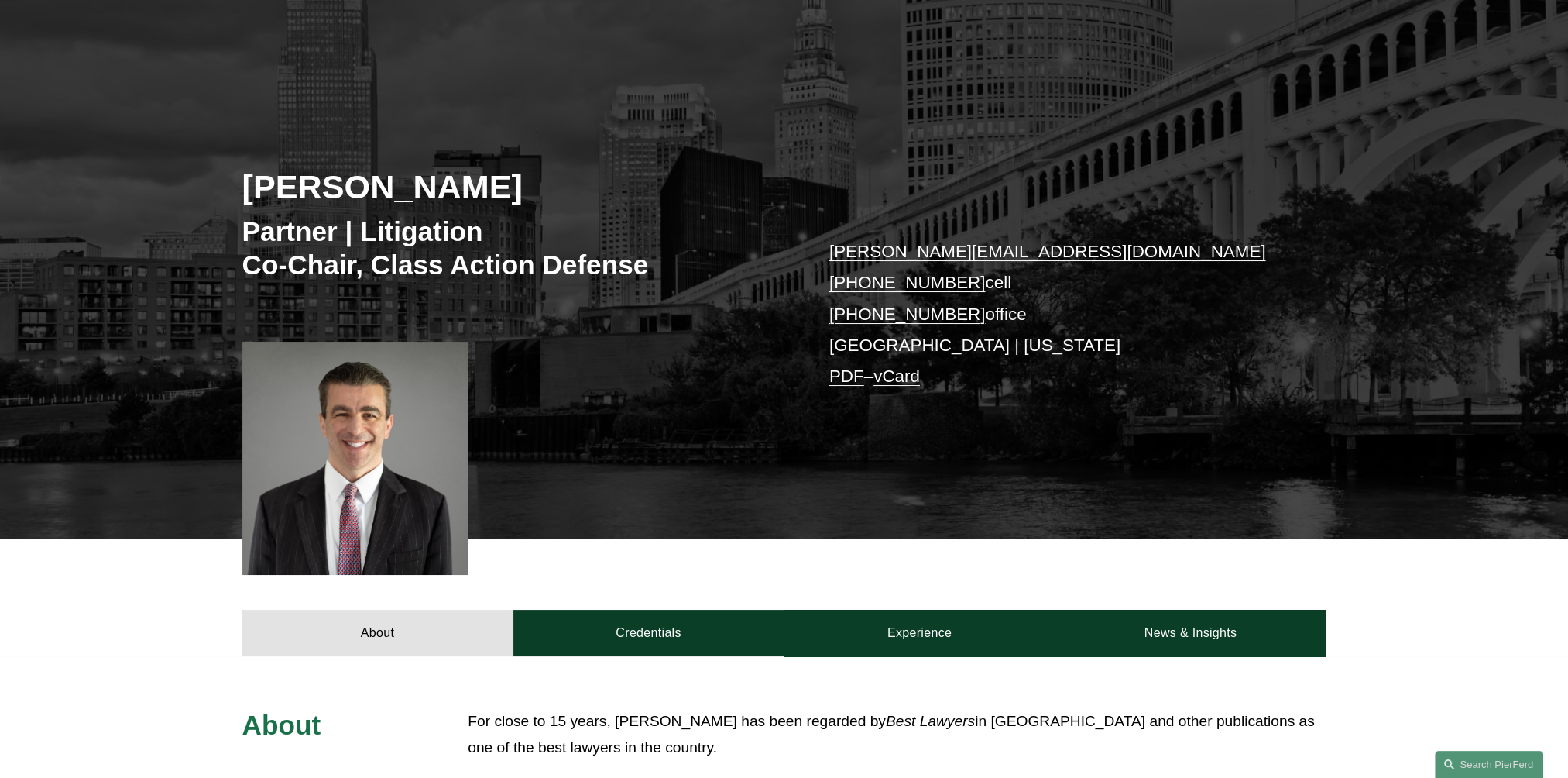
scroll to position [310, 0]
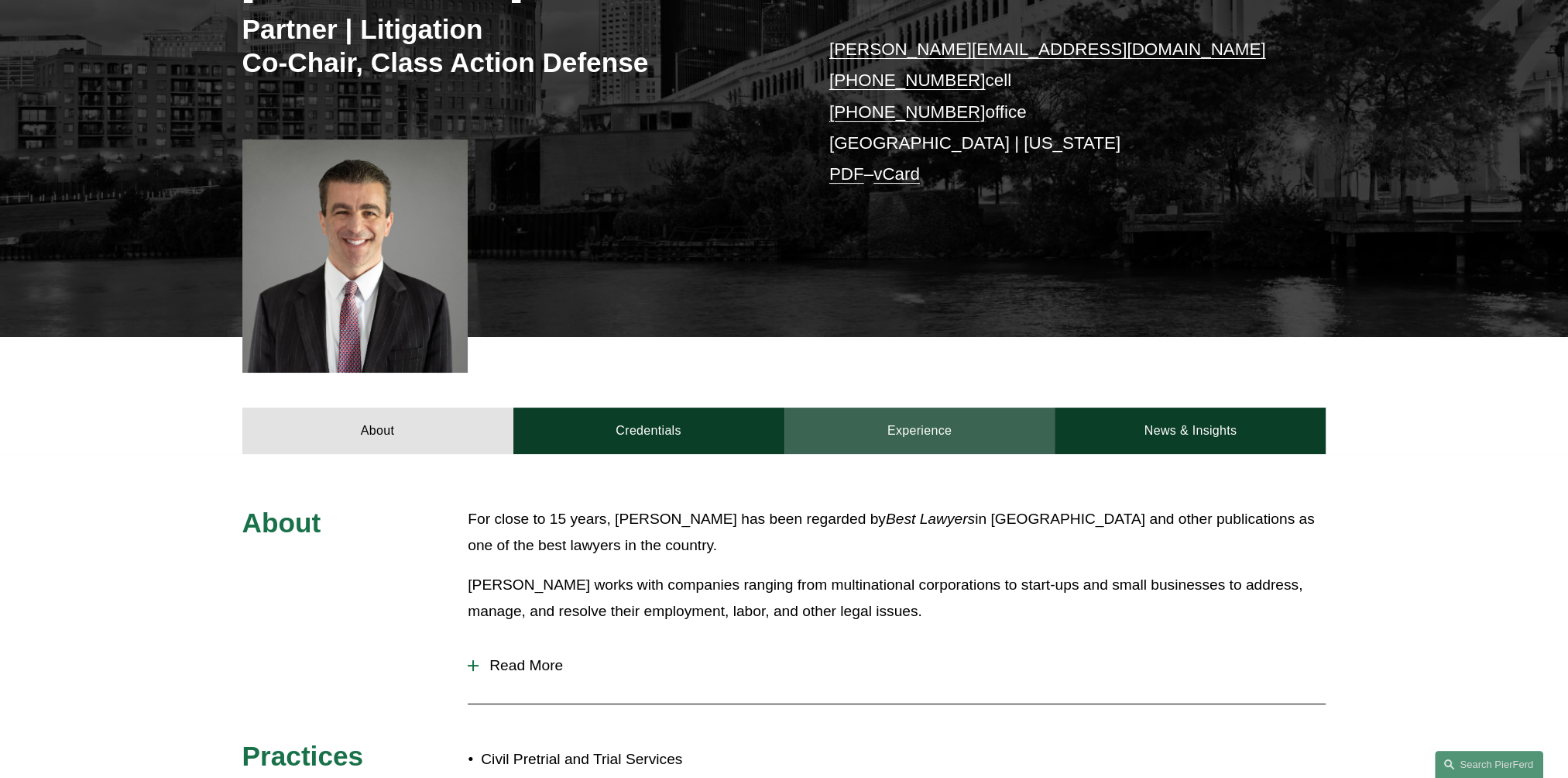
click at [904, 444] on link "Experience" at bounding box center [919, 431] width 271 height 46
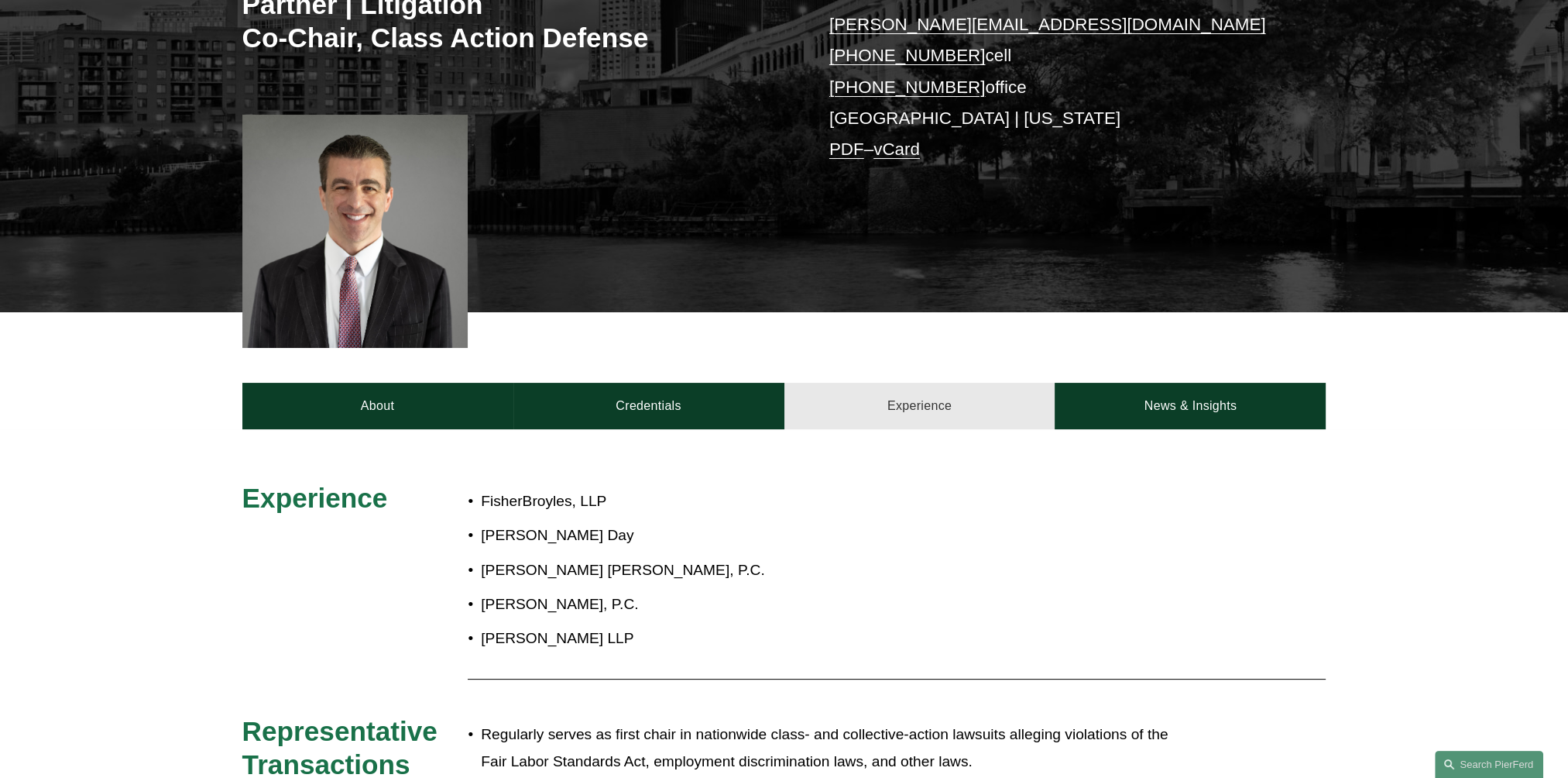
scroll to position [542, 0]
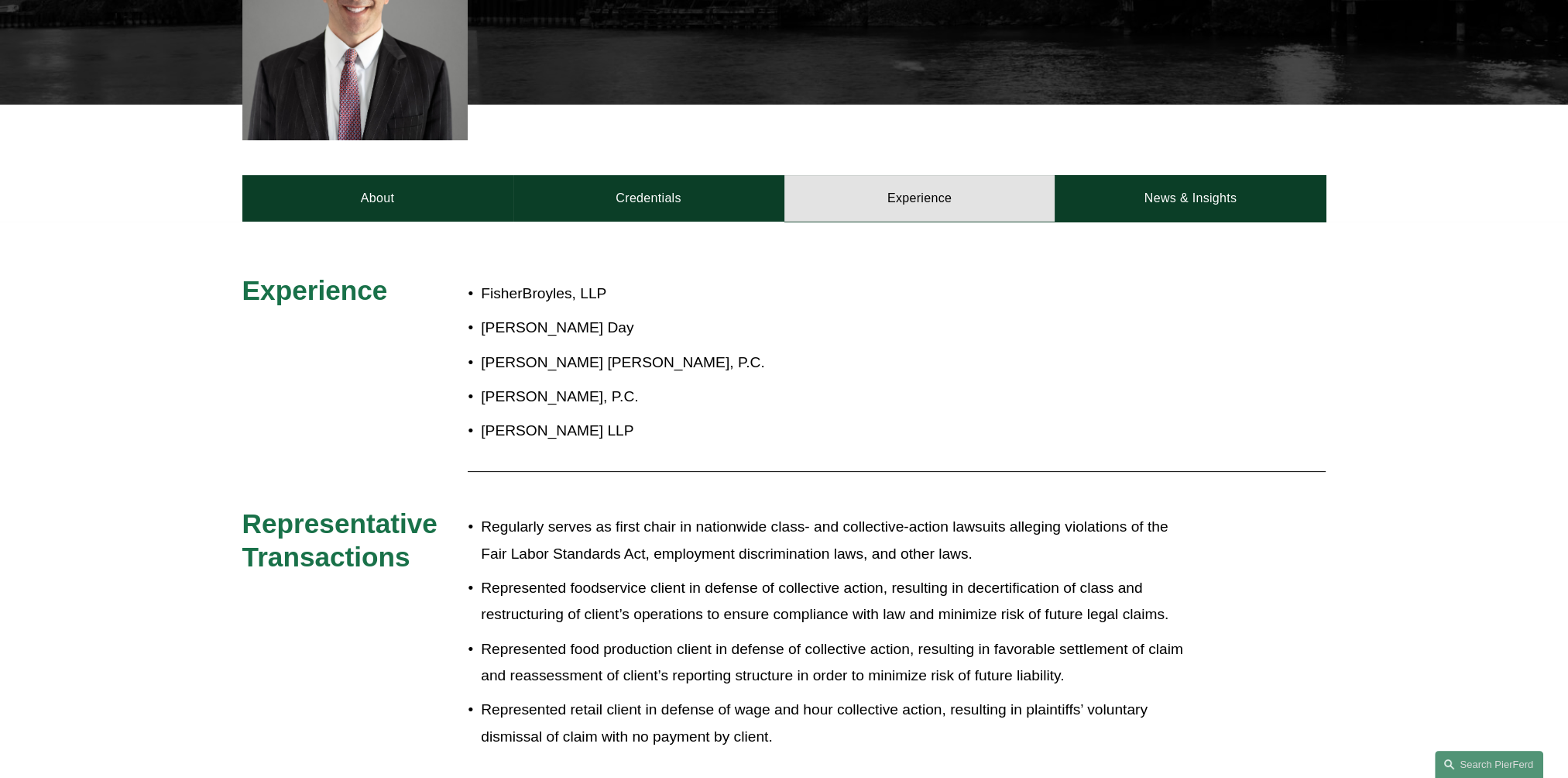
click at [1116, 316] on p "[PERSON_NAME] Day" at bounding box center [836, 327] width 709 height 27
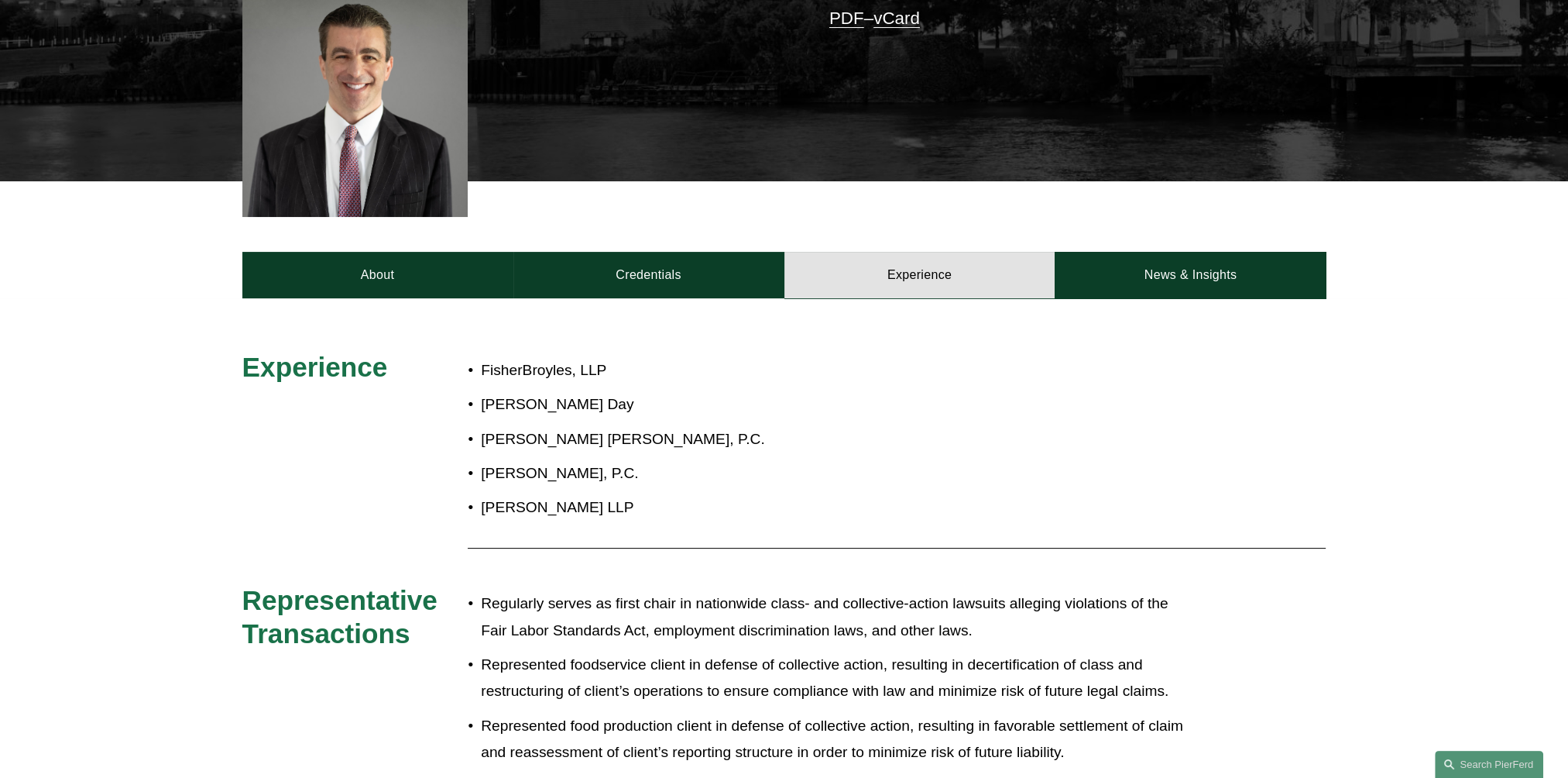
scroll to position [465, 0]
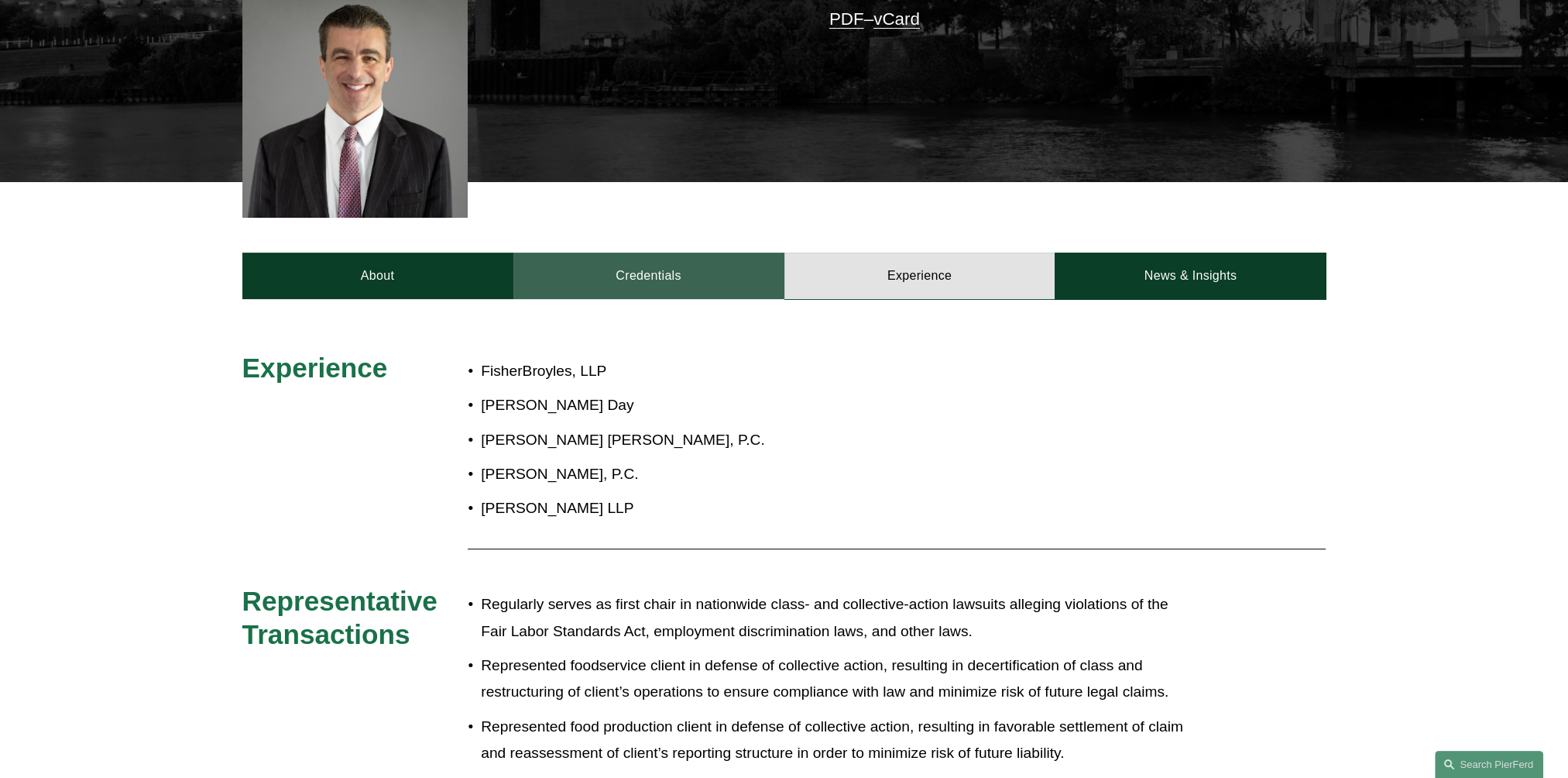
click at [720, 290] on link "Credentials" at bounding box center [648, 275] width 271 height 46
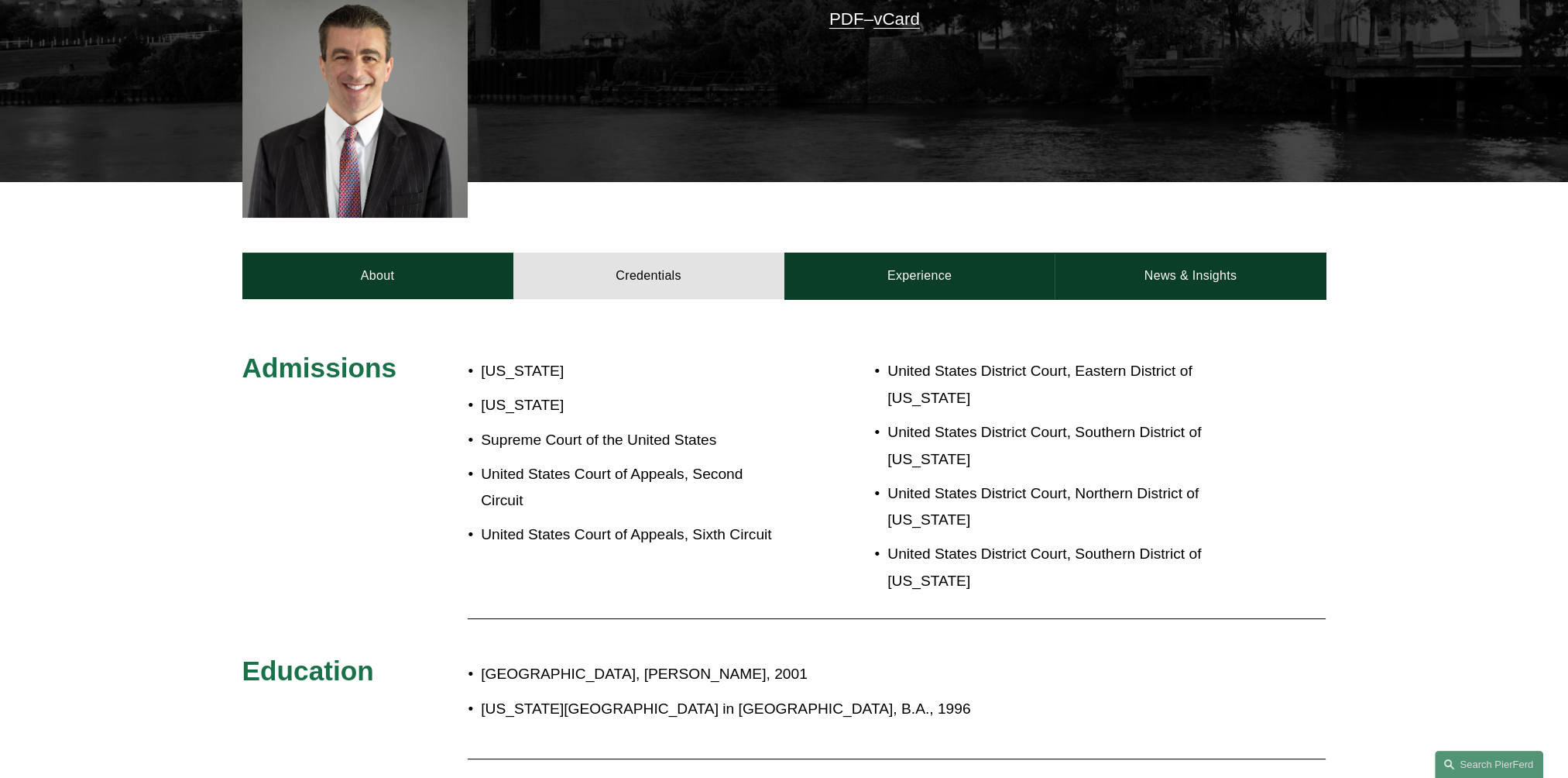
click at [1295, 462] on div "Admissions [US_STATE] [US_STATE] Supreme Court of the United States United Stat…" at bounding box center [784, 607] width 1568 height 513
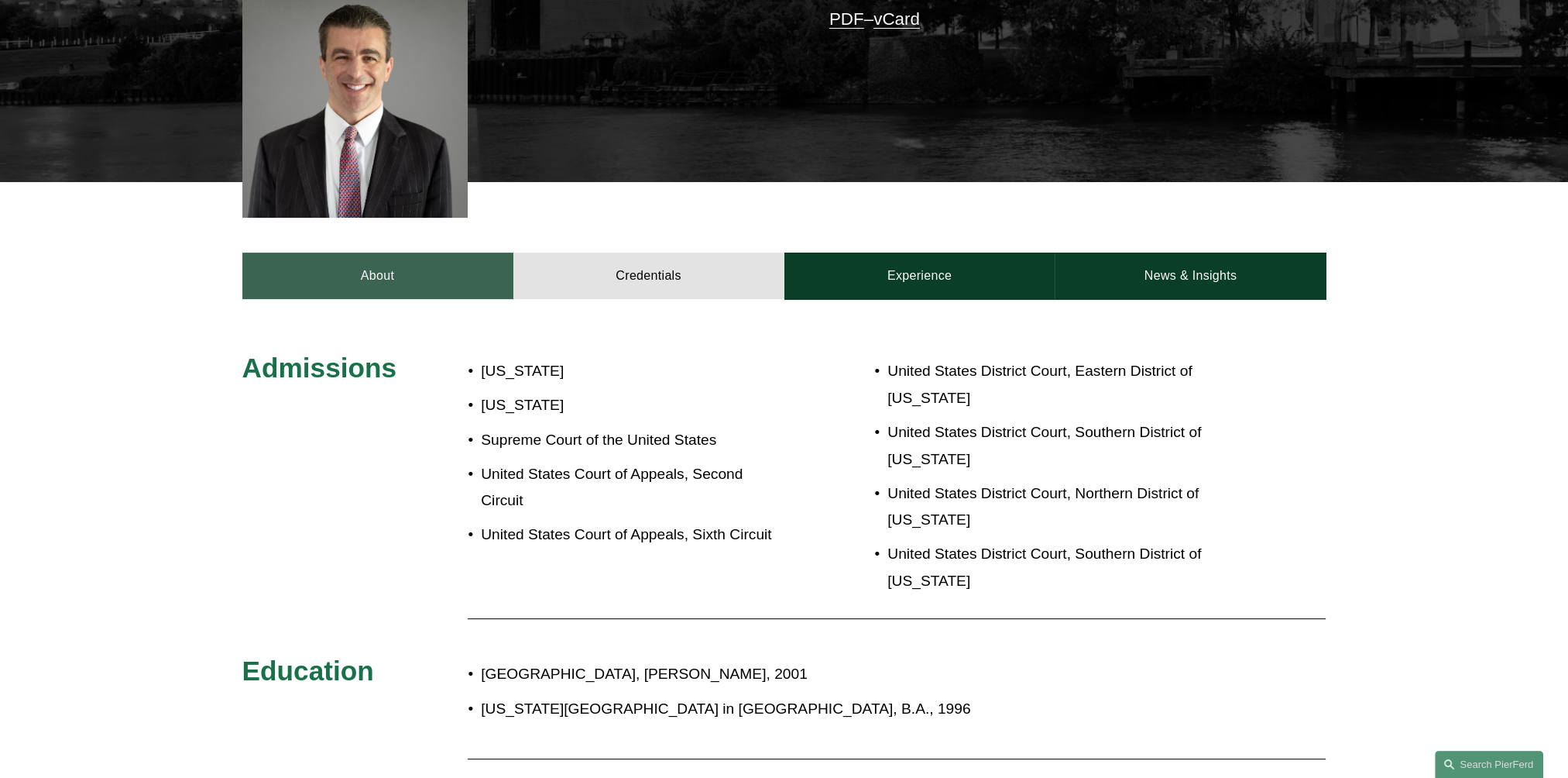
click at [308, 259] on link "About" at bounding box center [377, 275] width 271 height 46
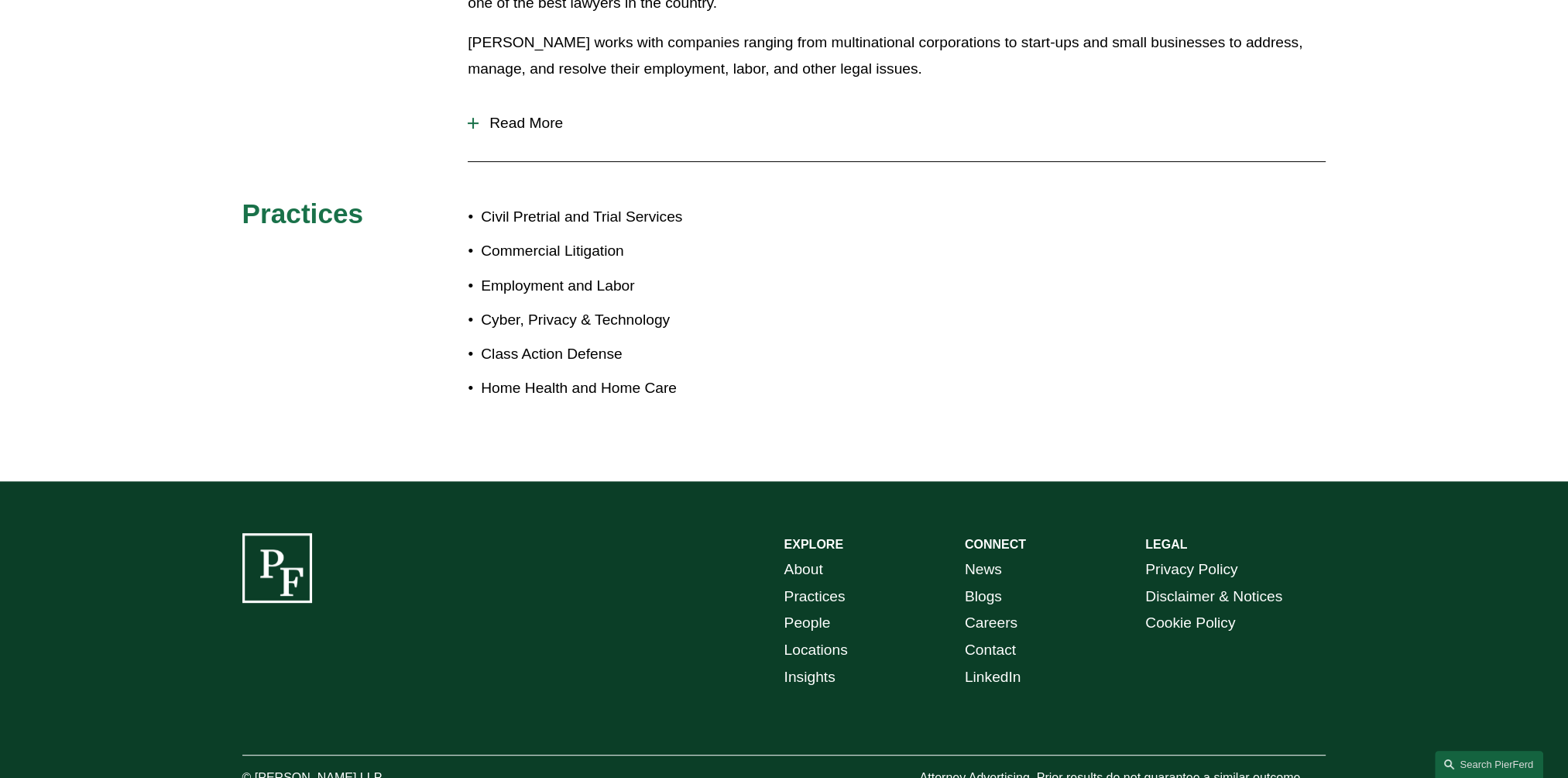
scroll to position [697, 0]
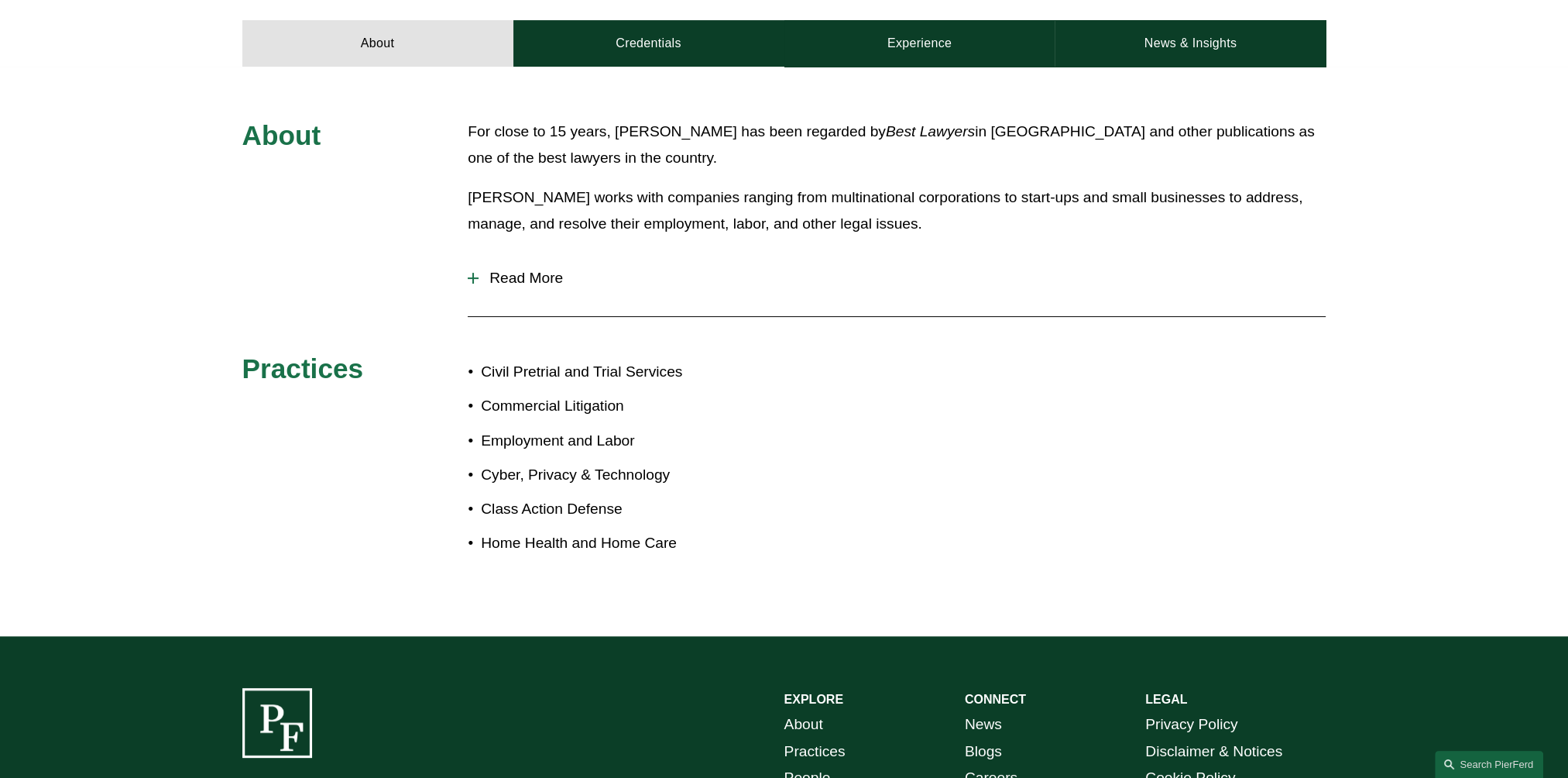
click at [1070, 173] on div "For close to 15 years, Dan Messeloff has been regarded by Best Lawyers in Ameri…" at bounding box center [896, 177] width 858 height 119
click at [526, 271] on span "Read More" at bounding box center [901, 278] width 847 height 17
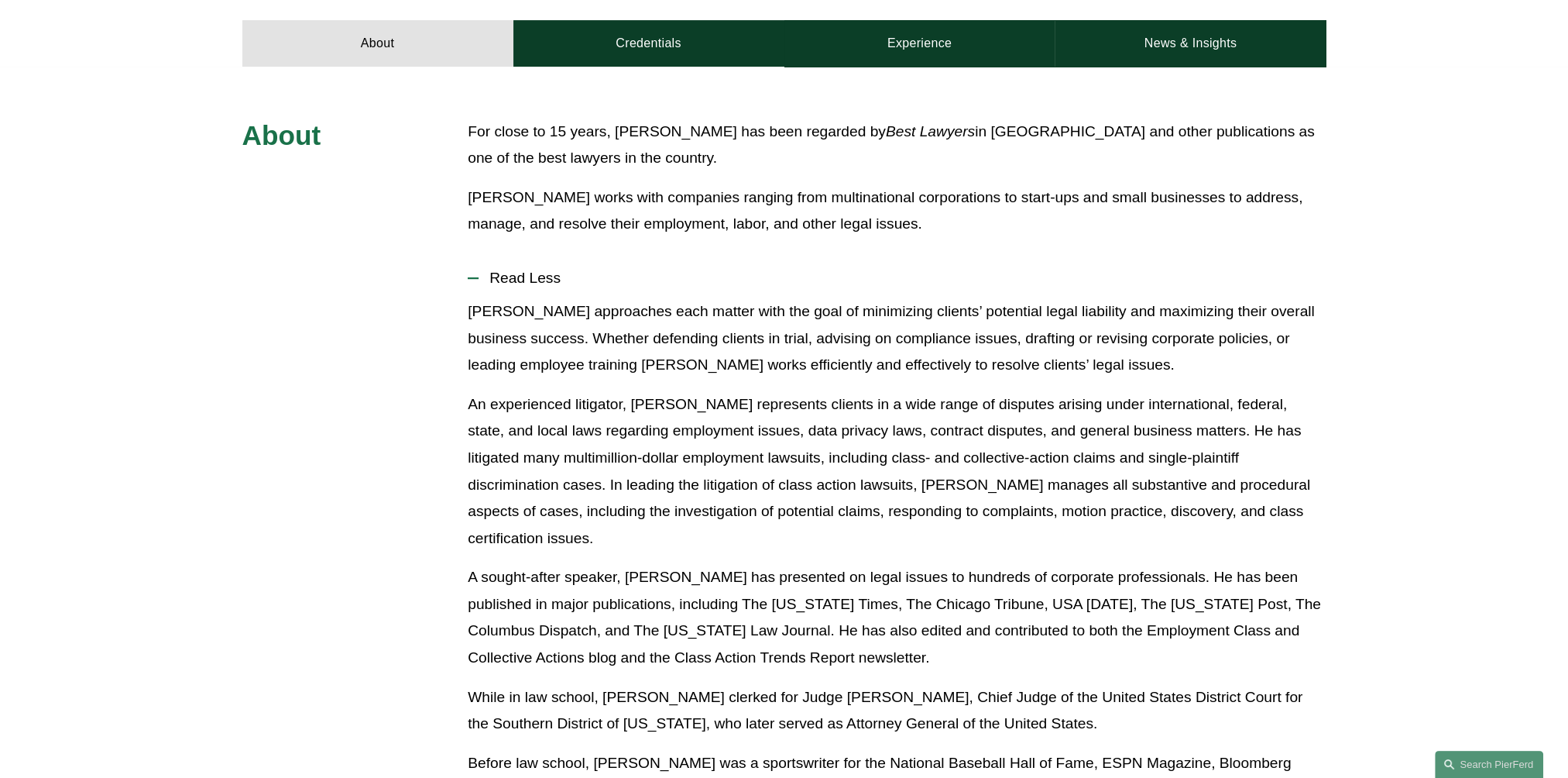
scroll to position [1161, 0]
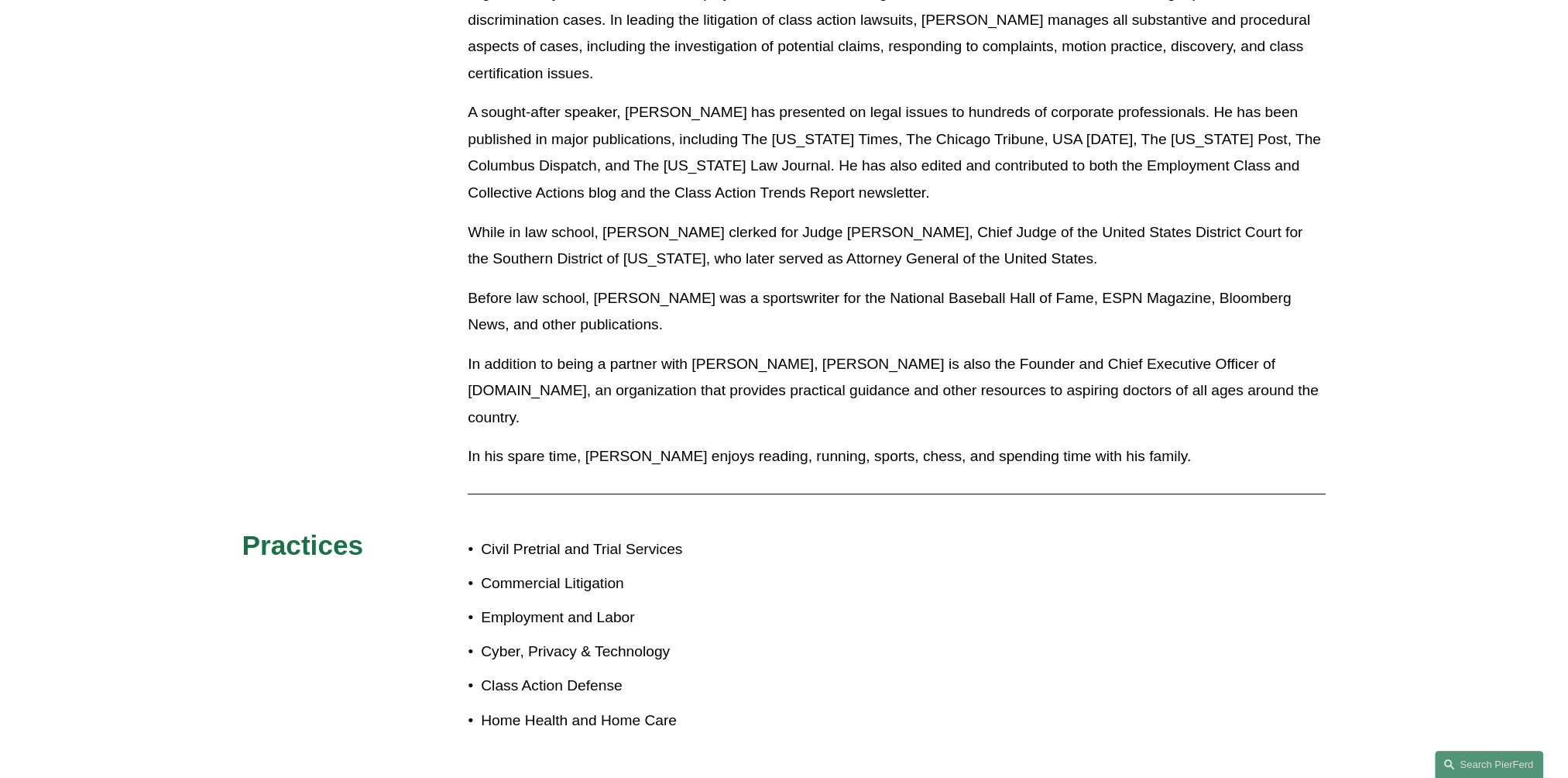
click at [1228, 486] on div at bounding box center [896, 493] width 858 height 16
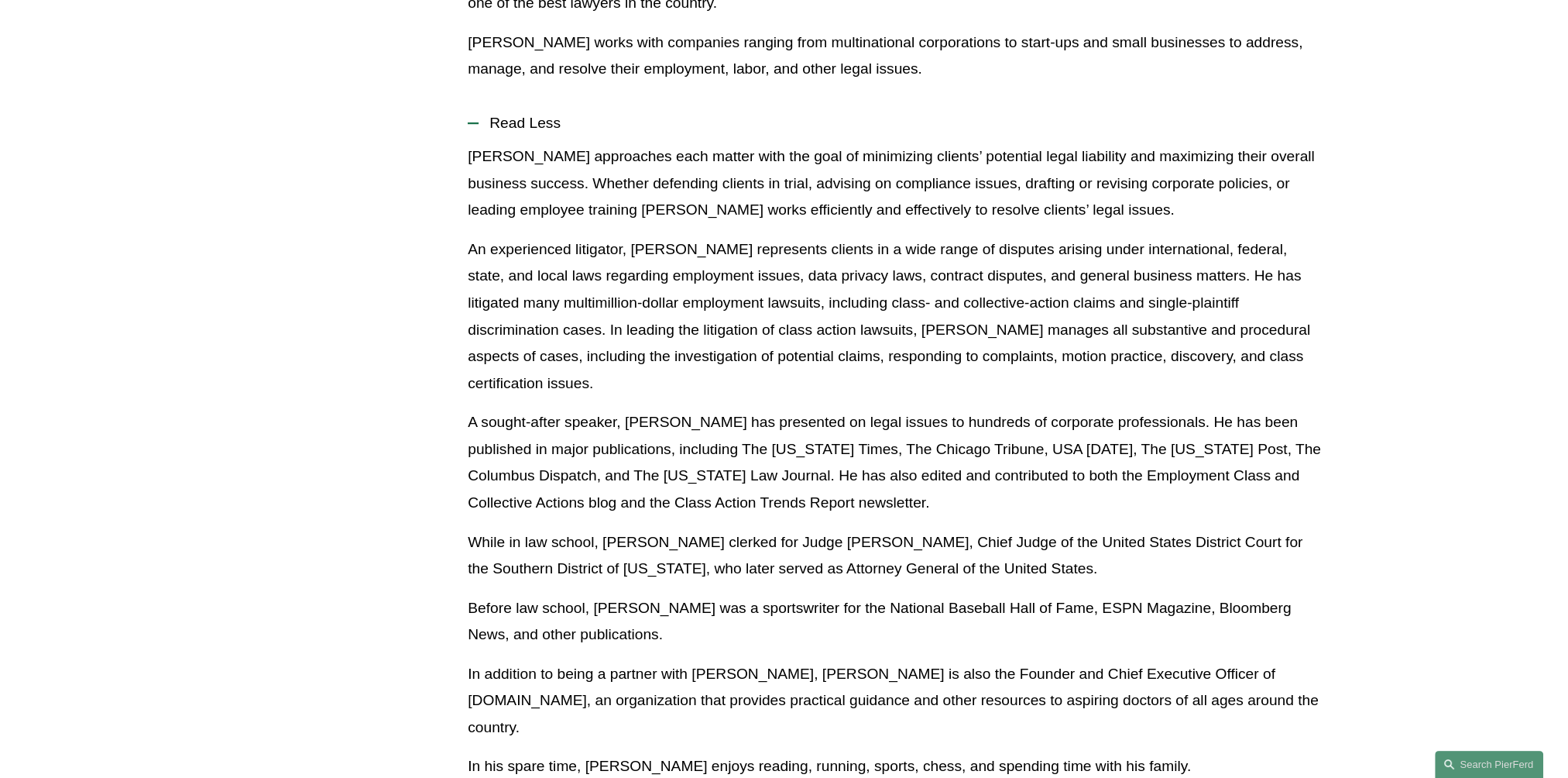
click at [1250, 364] on p "An experienced litigator, Dan represents clients in a wide range of disputes ar…" at bounding box center [896, 317] width 858 height 161
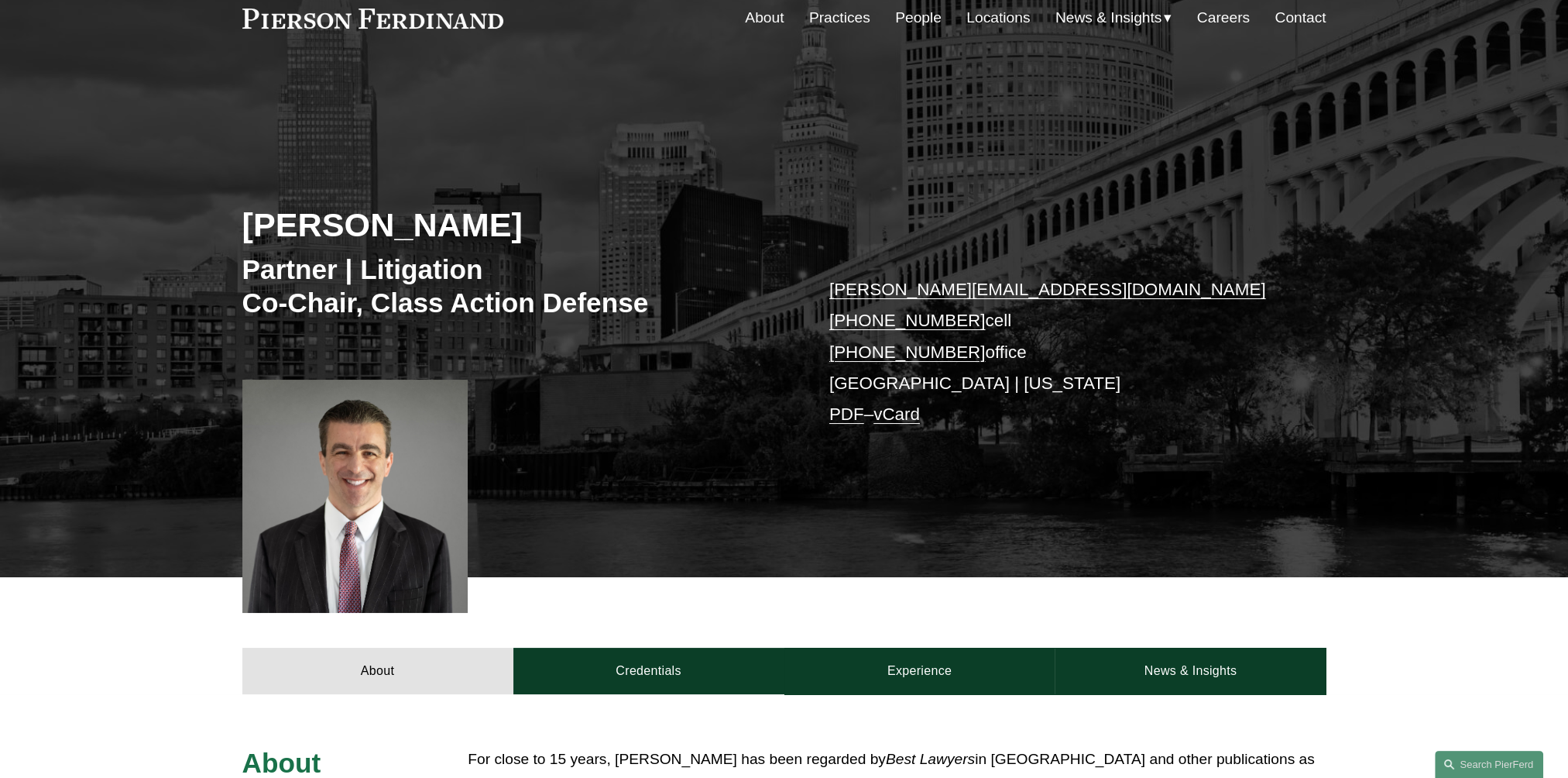
scroll to position [0, 0]
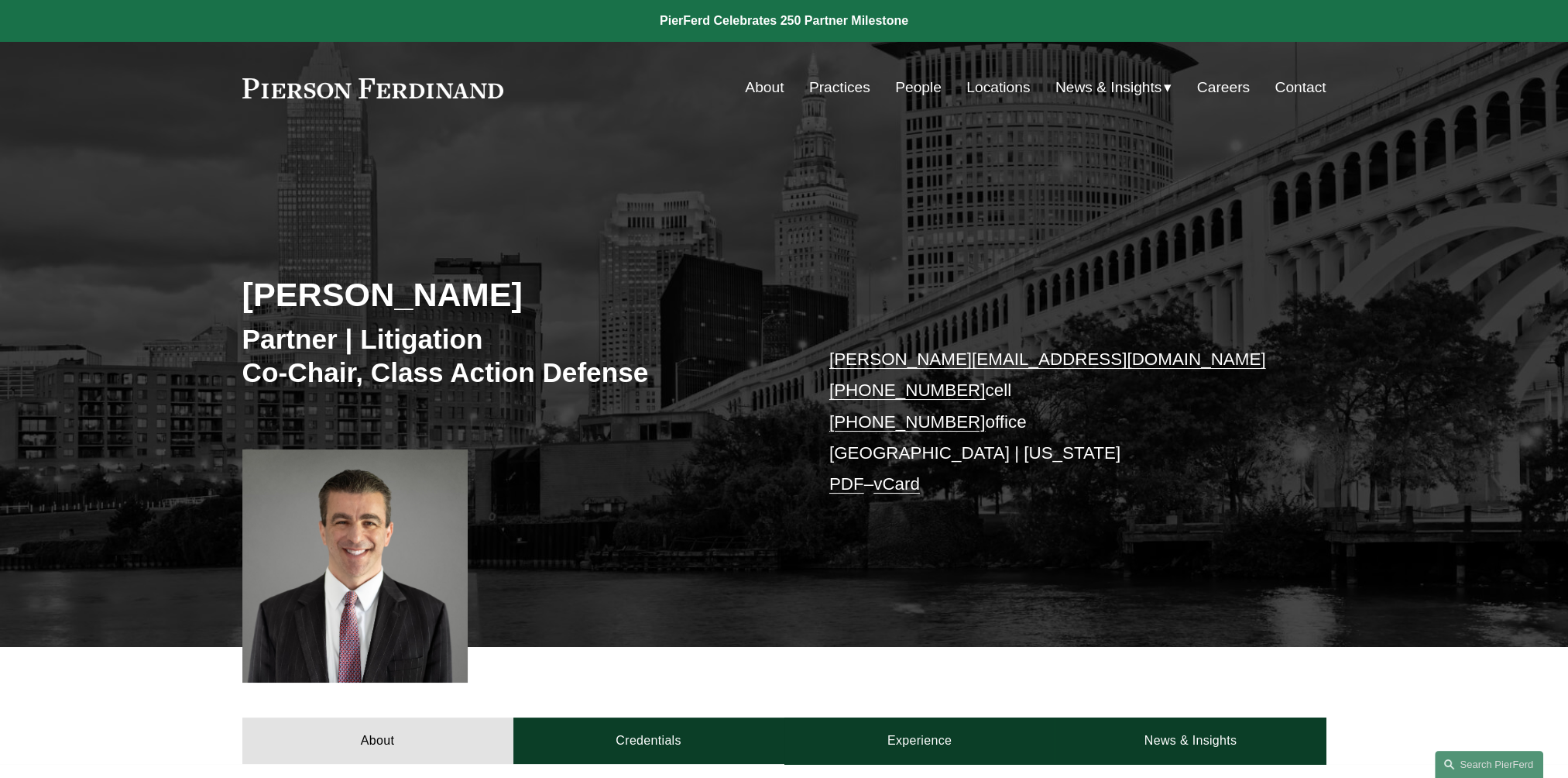
click at [817, 87] on link "Practices" at bounding box center [839, 88] width 61 height 30
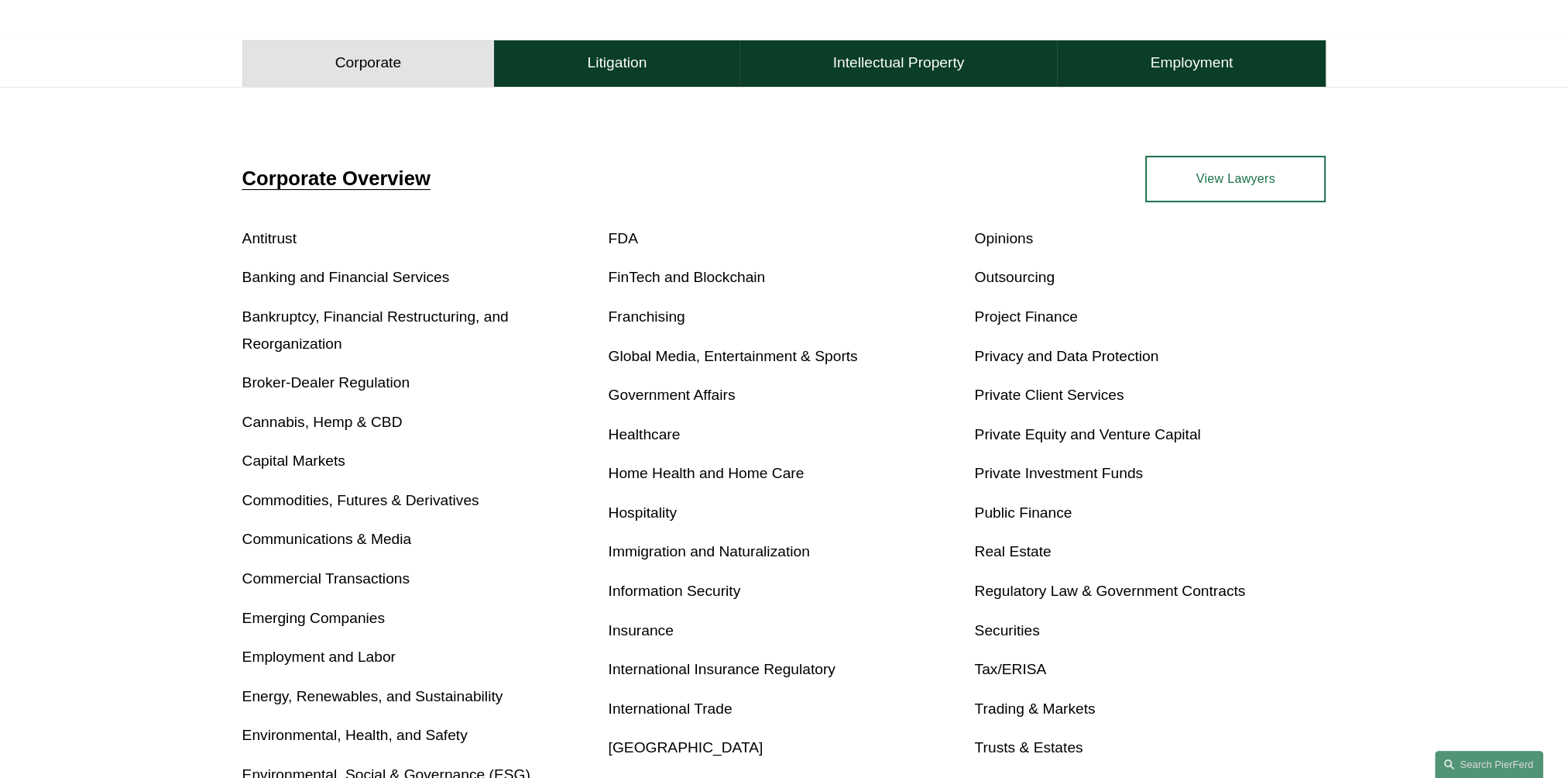
scroll to position [465, 0]
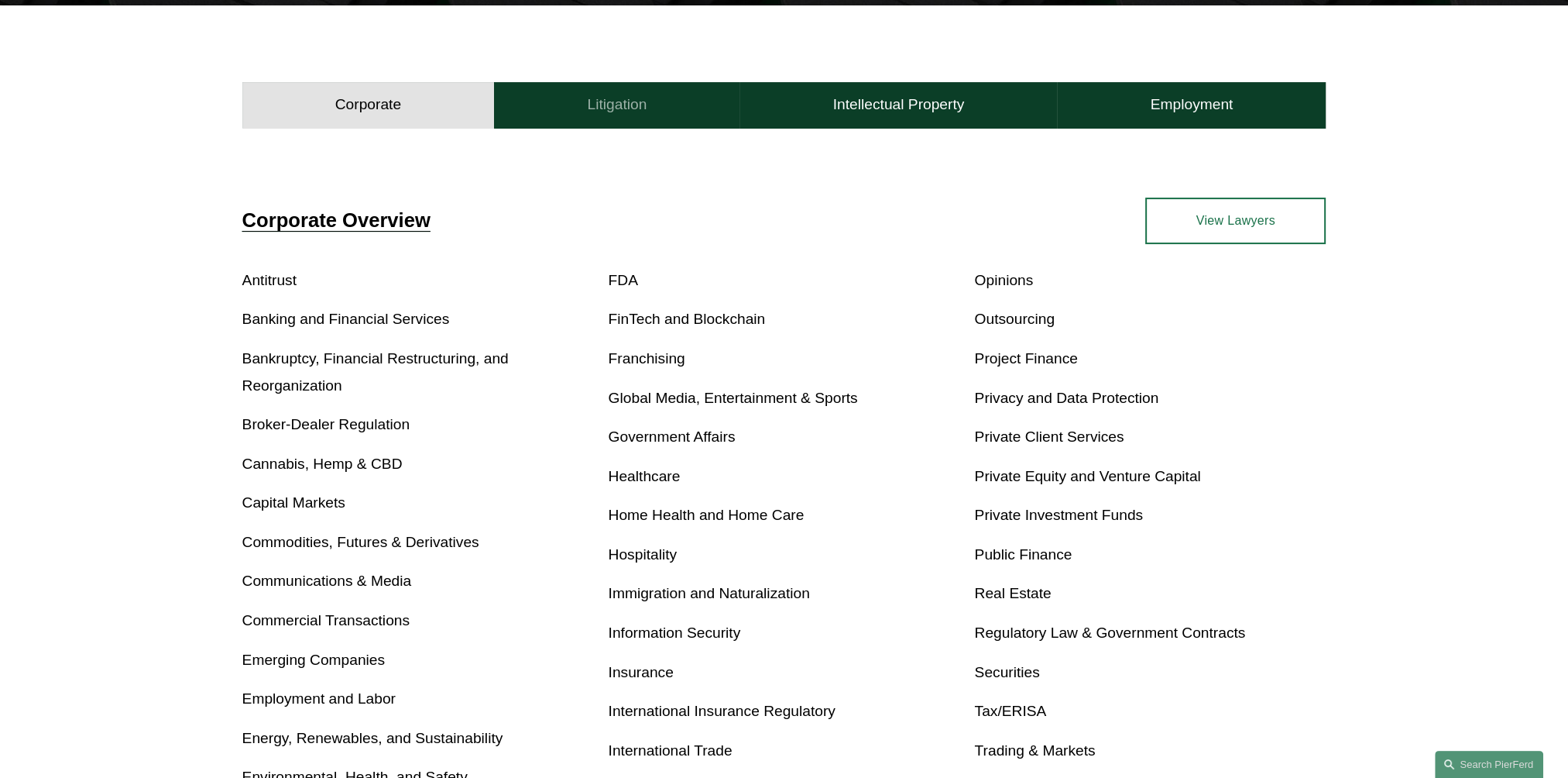
click at [668, 124] on button "Litigation" at bounding box center [617, 105] width 246 height 46
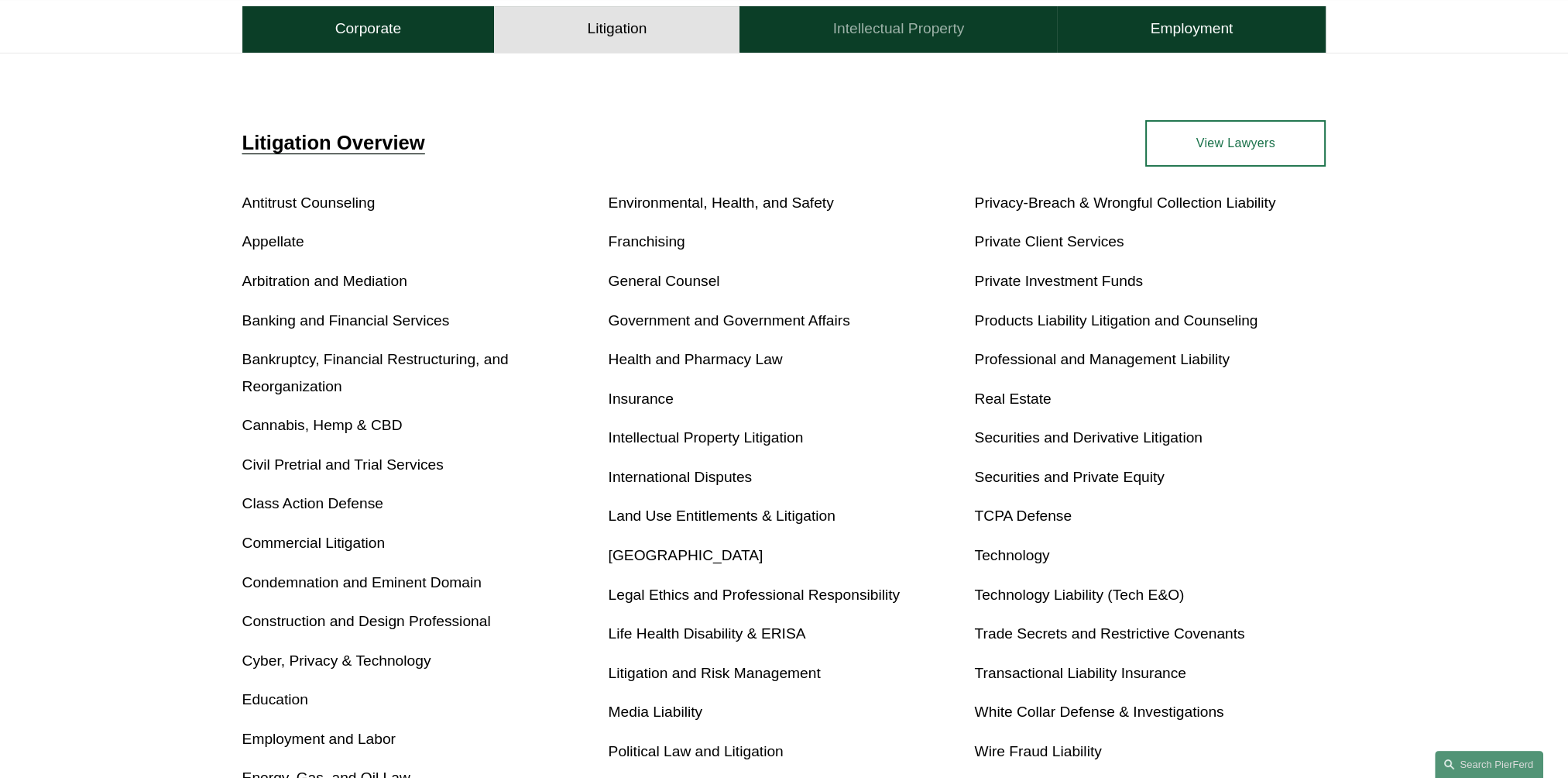
click at [896, 49] on button "Intellectual Property" at bounding box center [899, 30] width 318 height 46
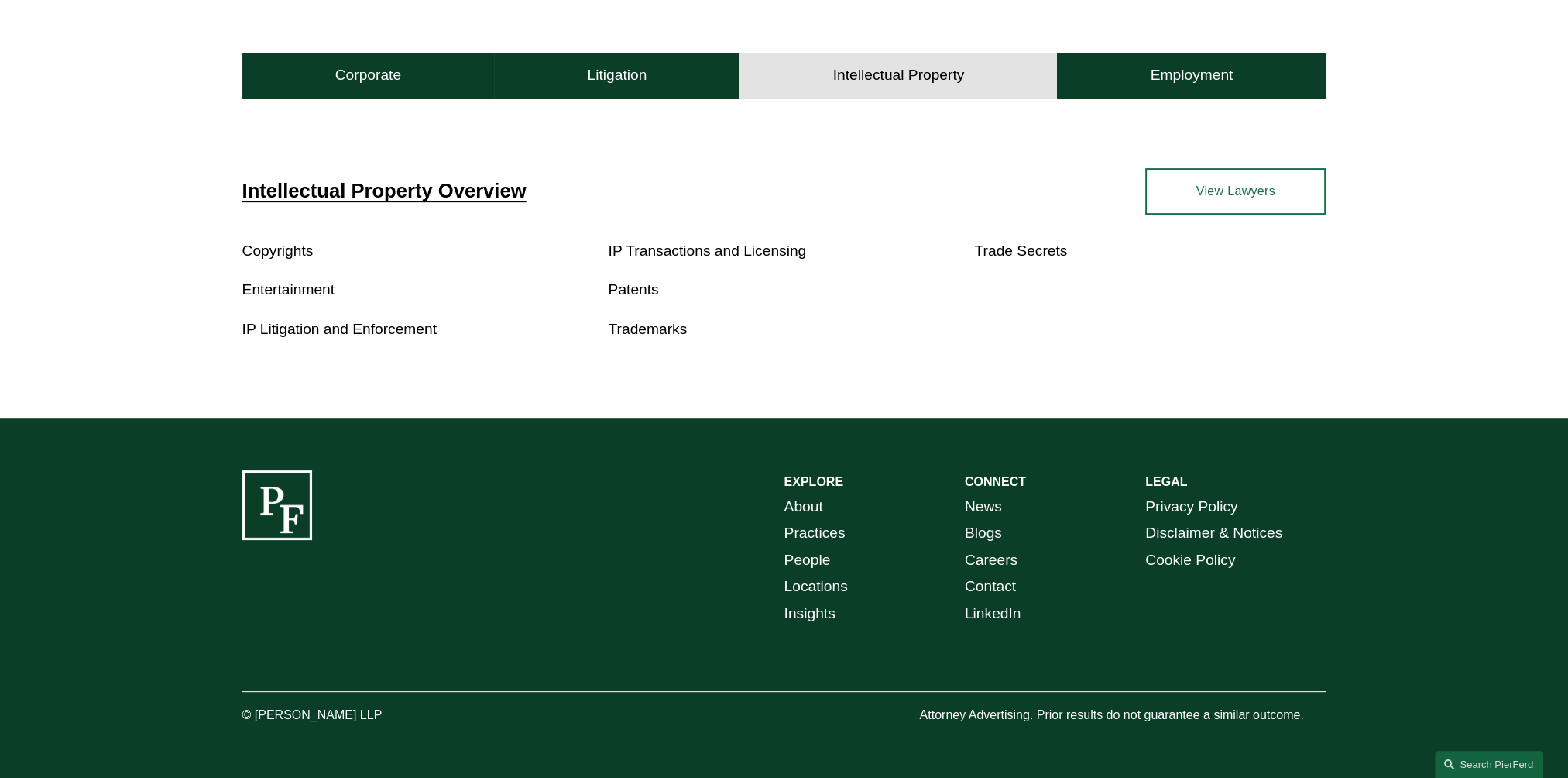
scroll to position [496, 0]
click at [1130, 84] on button "Employment" at bounding box center [1190, 76] width 269 height 46
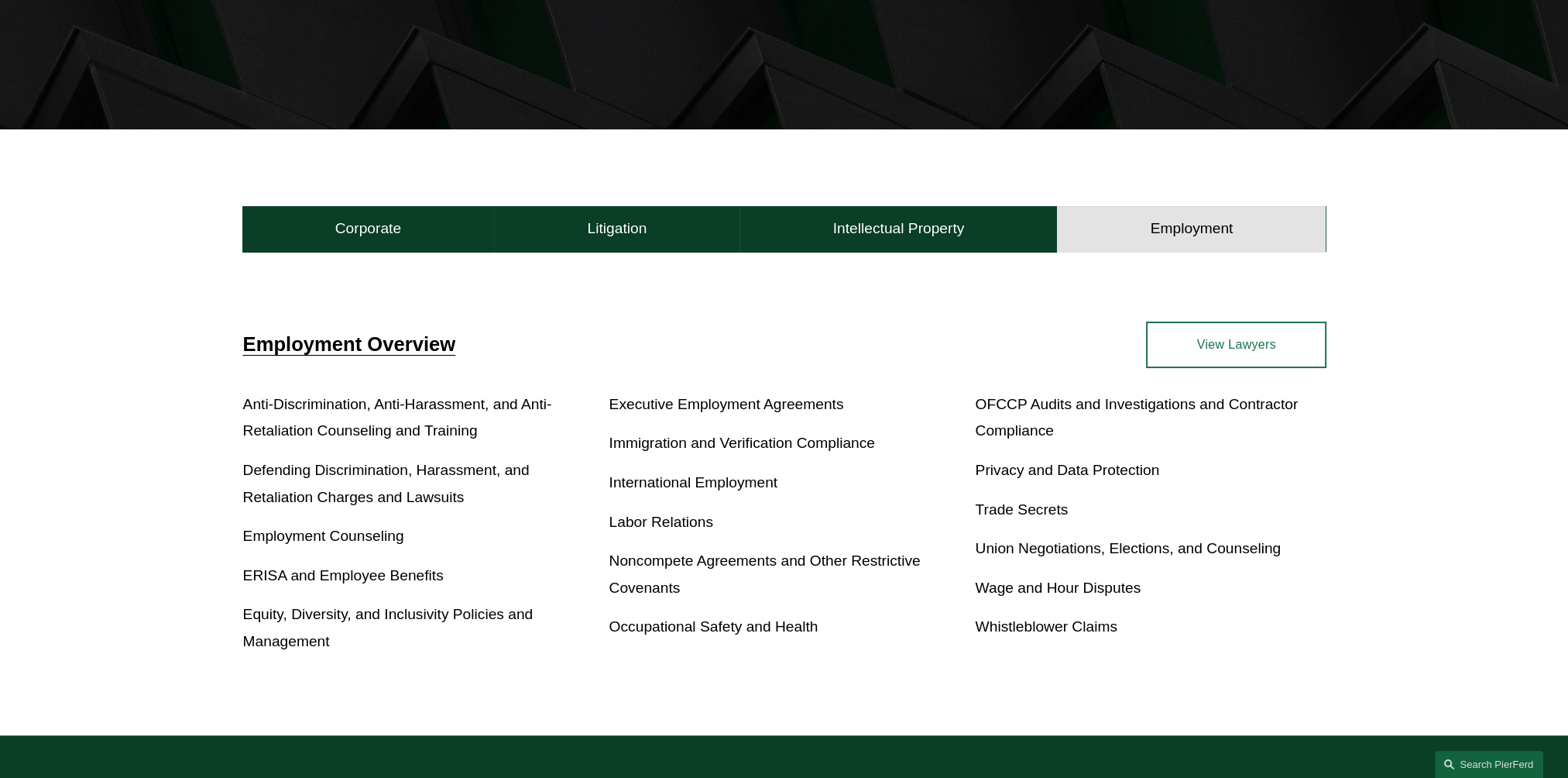
scroll to position [0, 0]
